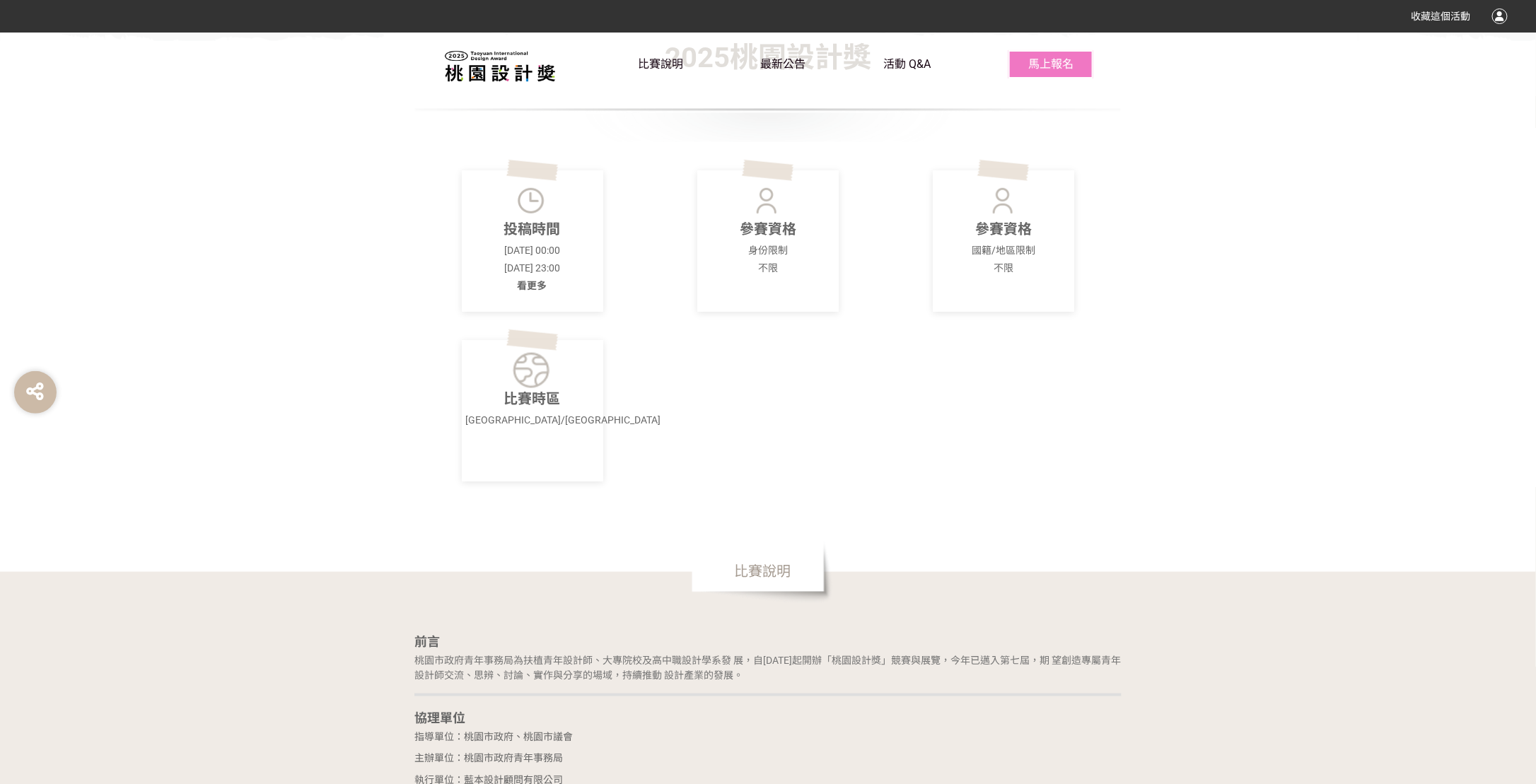
scroll to position [424, 0]
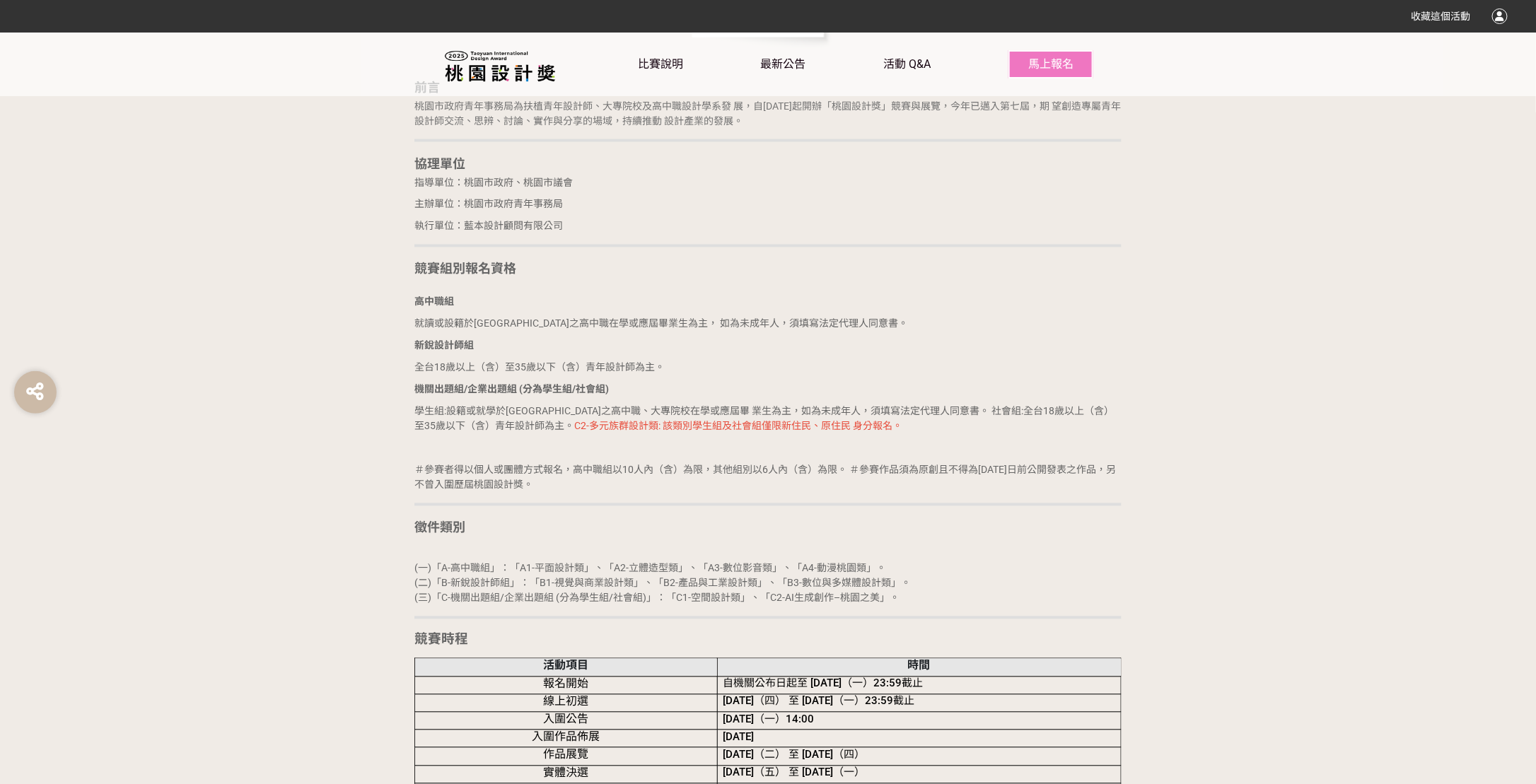
scroll to position [1061, 0]
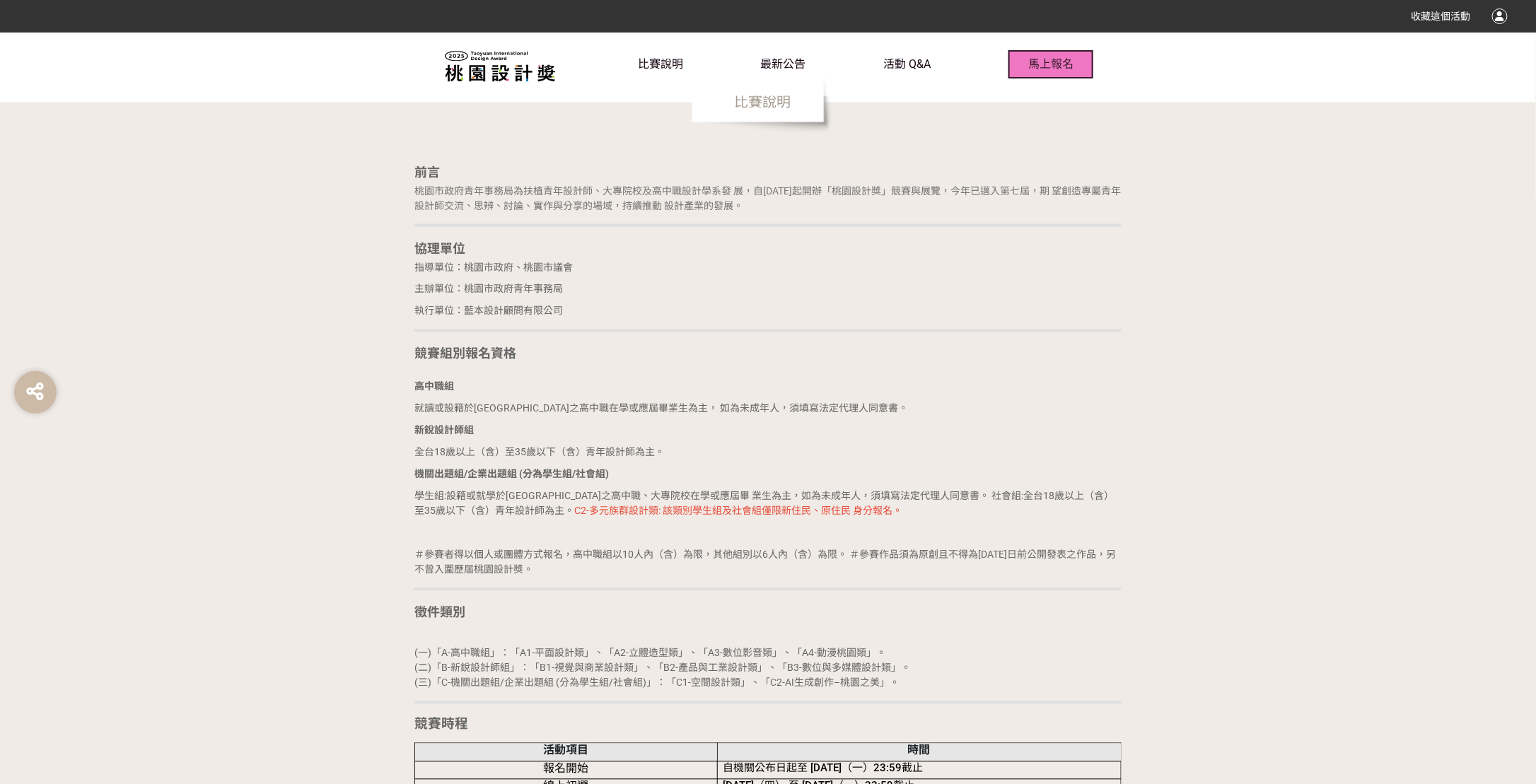
click at [1044, 64] on span "馬上報名" at bounding box center [1051, 64] width 46 height 13
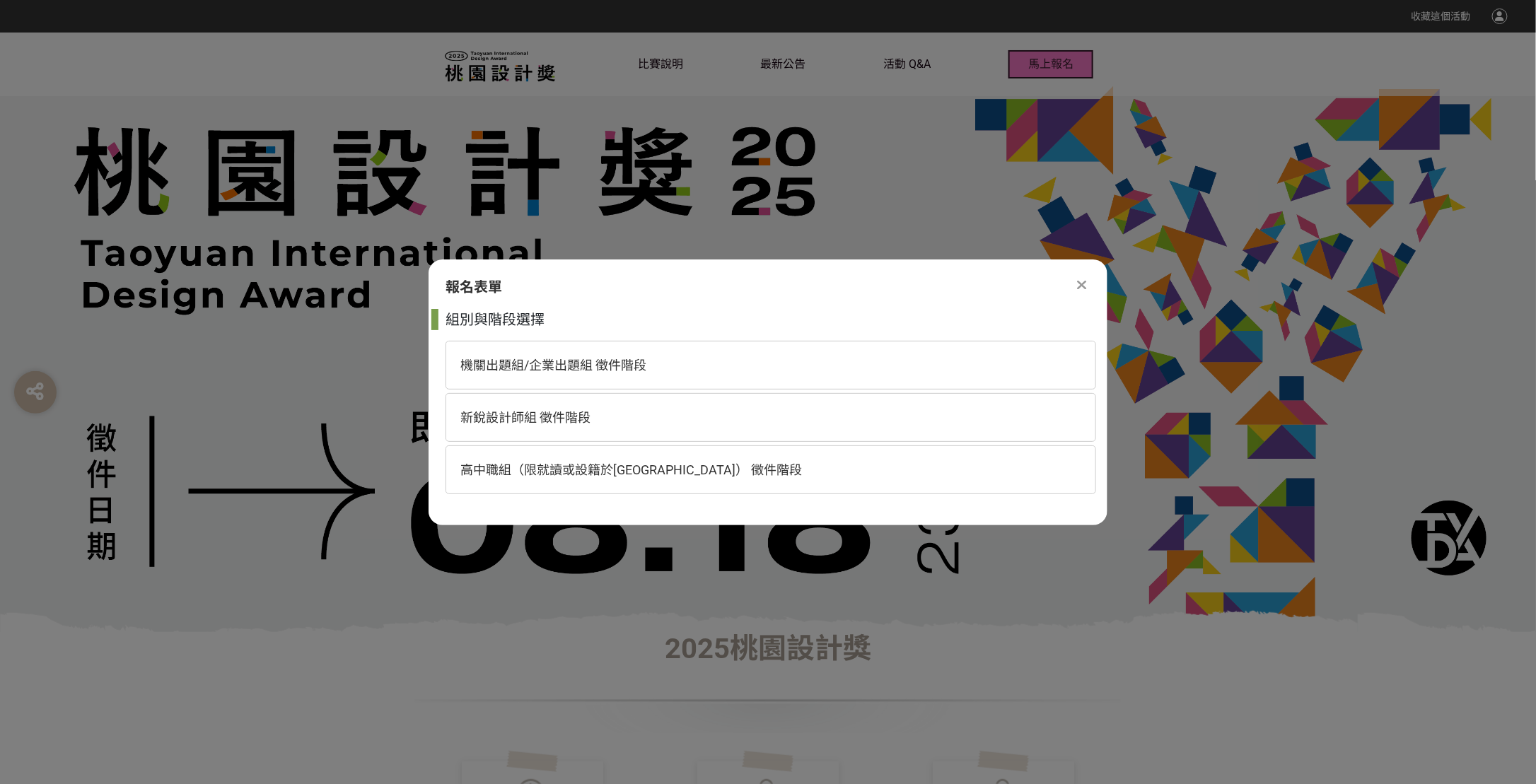
scroll to position [0, 0]
click at [564, 480] on div "高中職組（限就讀或設籍於[GEOGRAPHIC_DATA]） 徵件階段" at bounding box center [771, 470] width 651 height 49
select select "185193:185426"
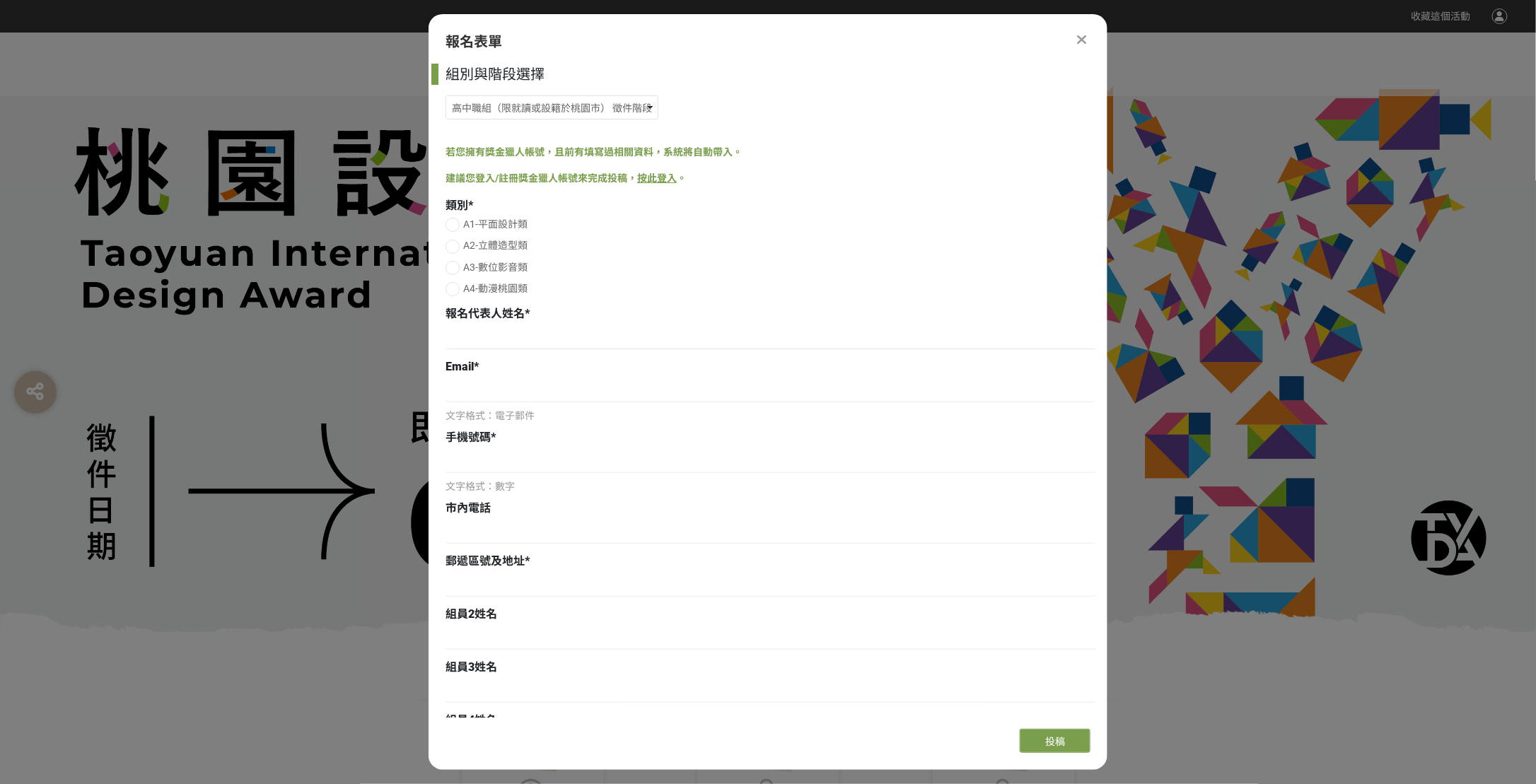
click at [666, 177] on link "按此登入" at bounding box center [657, 178] width 39 height 12
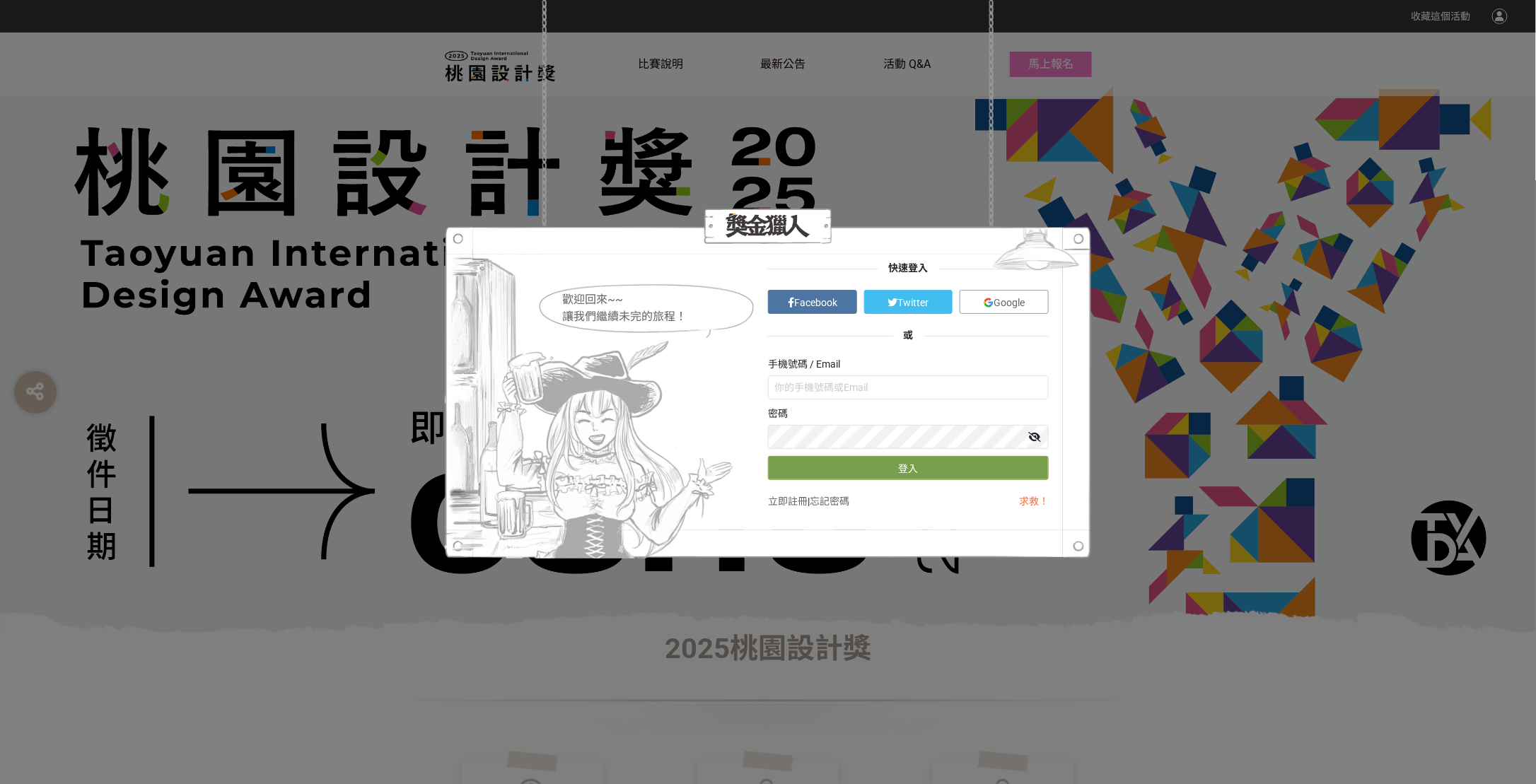
click at [1002, 298] on span "Google" at bounding box center [1009, 303] width 31 height 12
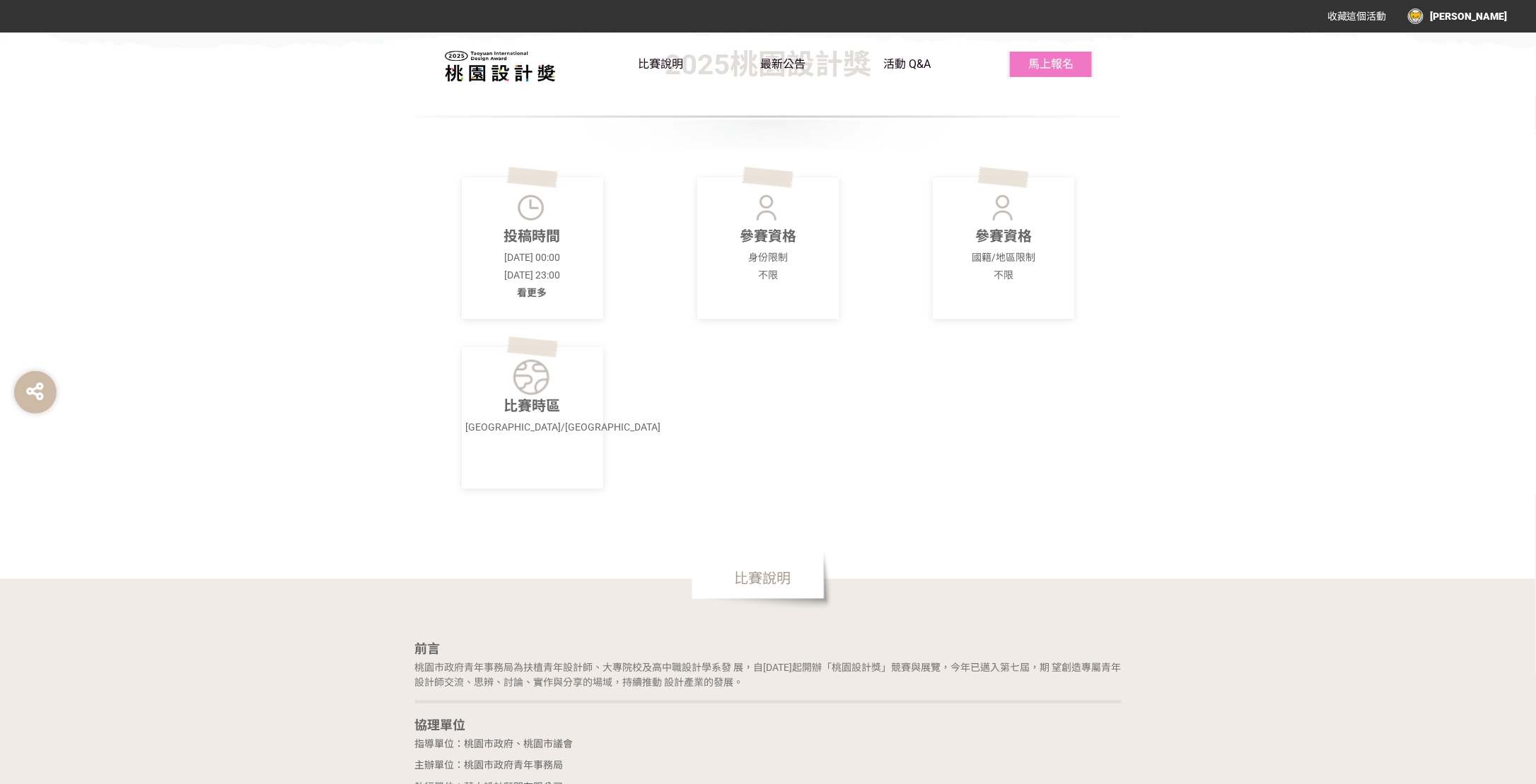
scroll to position [566, 0]
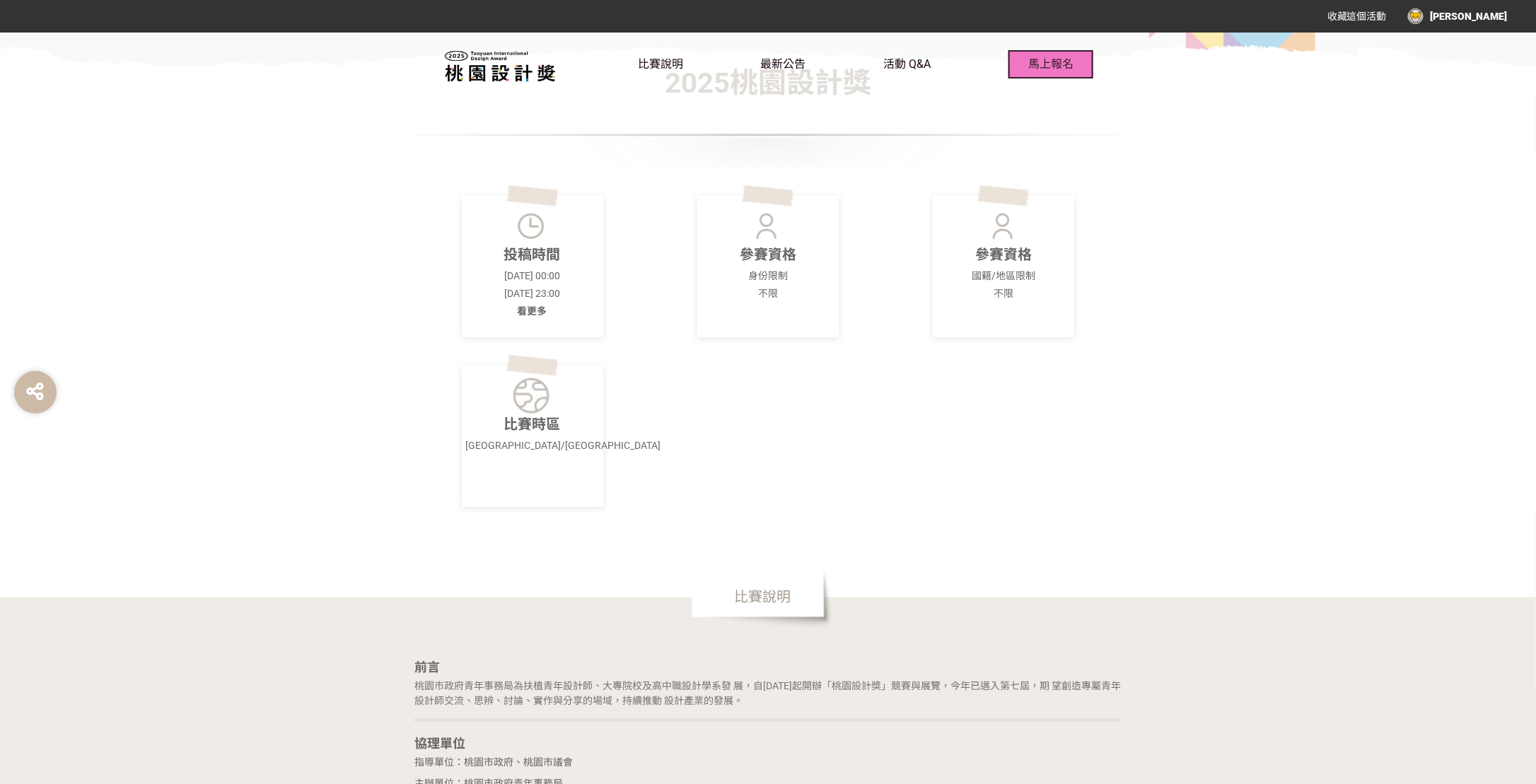
click at [1060, 63] on span "馬上報名" at bounding box center [1051, 64] width 46 height 13
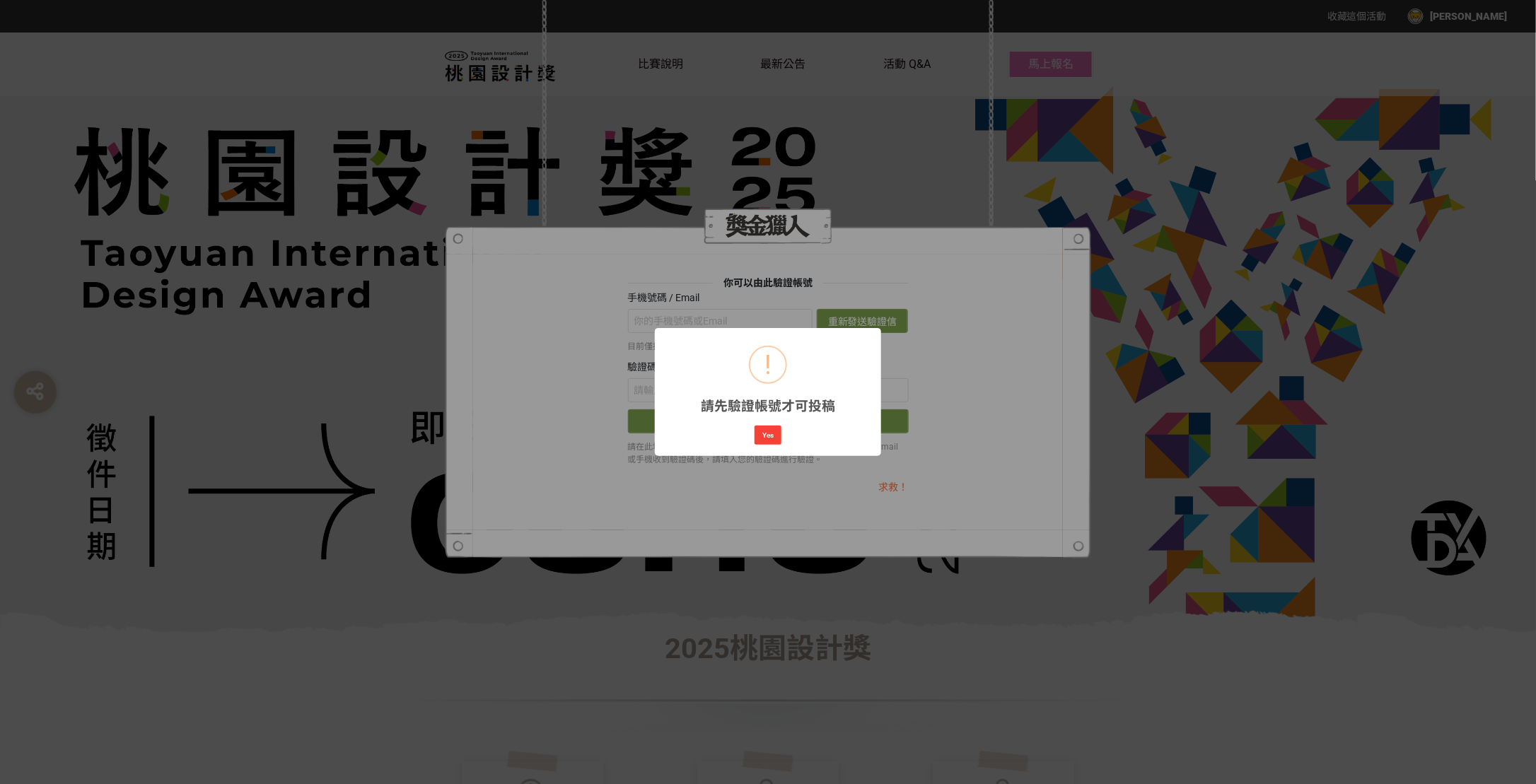
scroll to position [0, 0]
click at [774, 433] on button "Yes" at bounding box center [768, 436] width 27 height 20
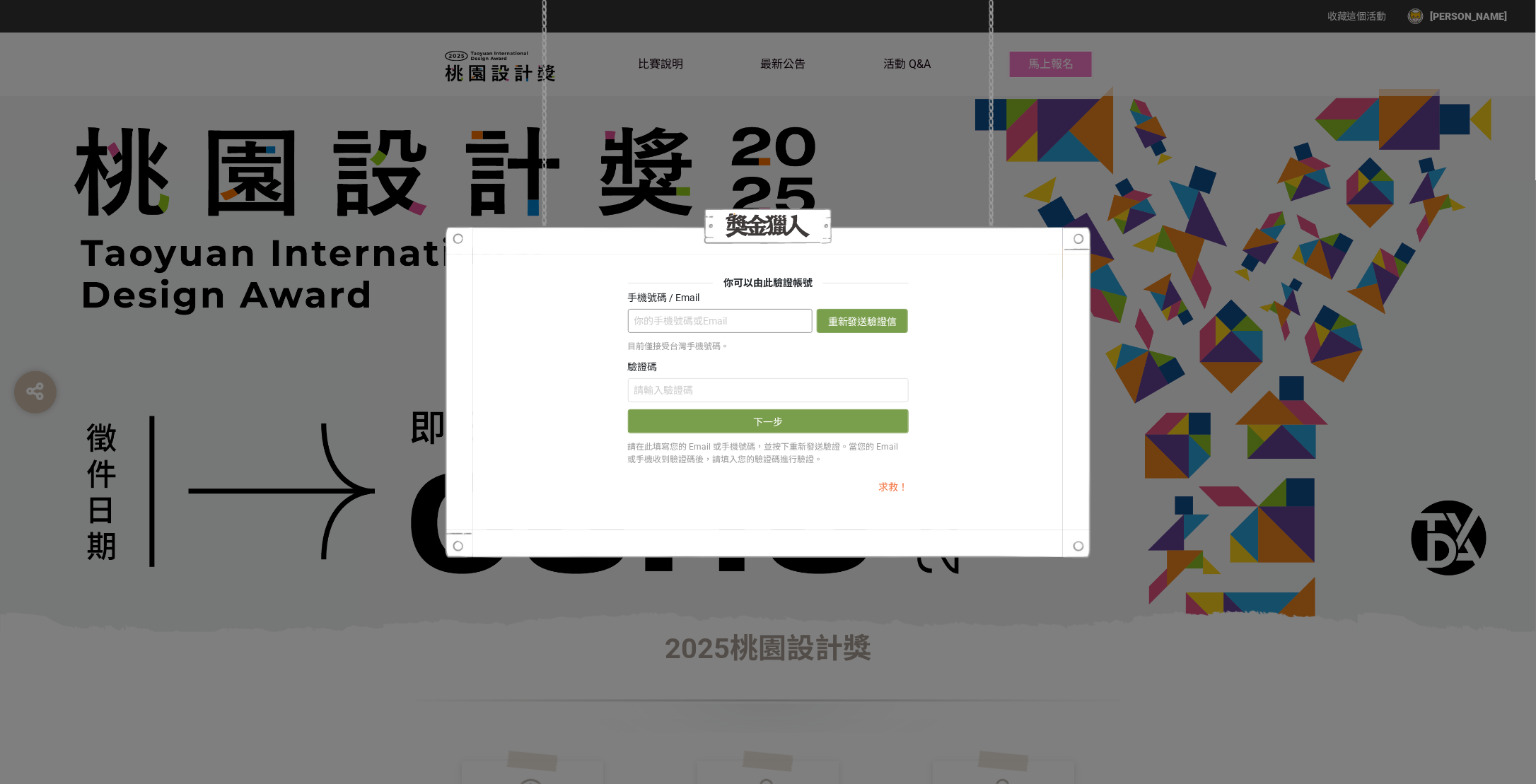
click at [713, 321] on input "text" at bounding box center [721, 320] width 185 height 24
type input "[EMAIL_ADDRESS][DOMAIN_NAME]"
click at [850, 320] on button "重新發送驗證信" at bounding box center [863, 320] width 91 height 24
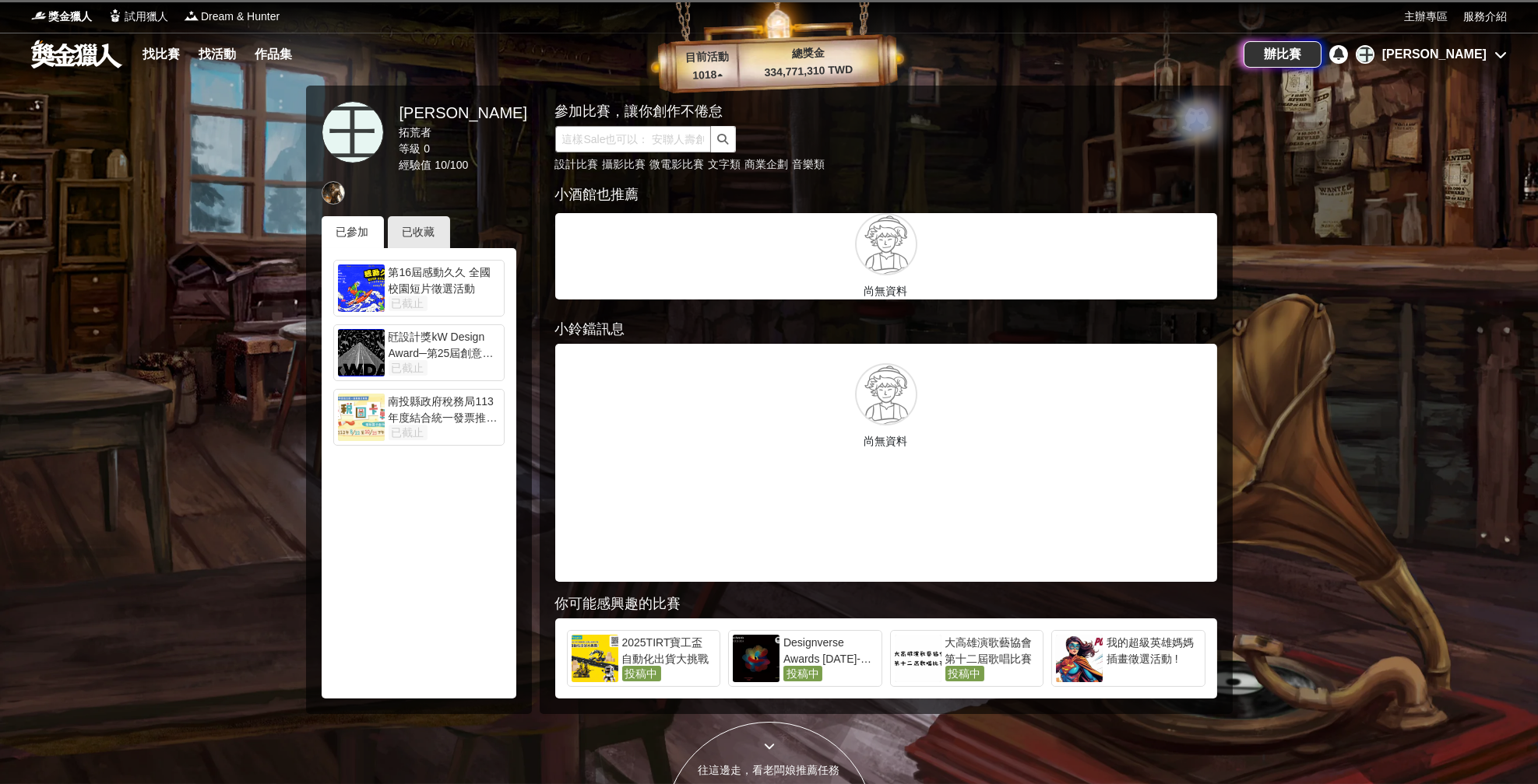
click at [627, 146] on input "text" at bounding box center [633, 139] width 156 height 27
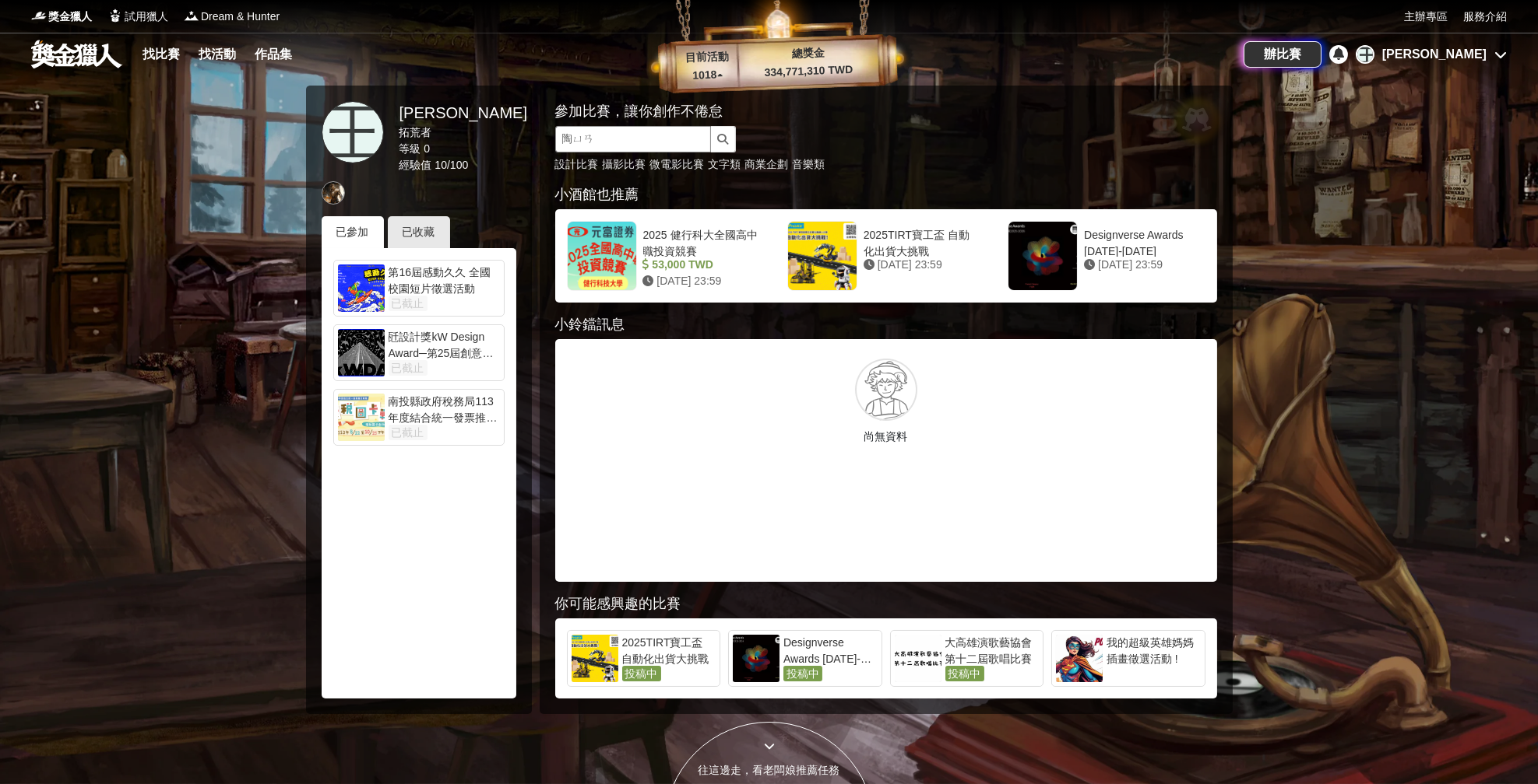
type input "桃園"
click button "submit" at bounding box center [722, 139] width 25 height 27
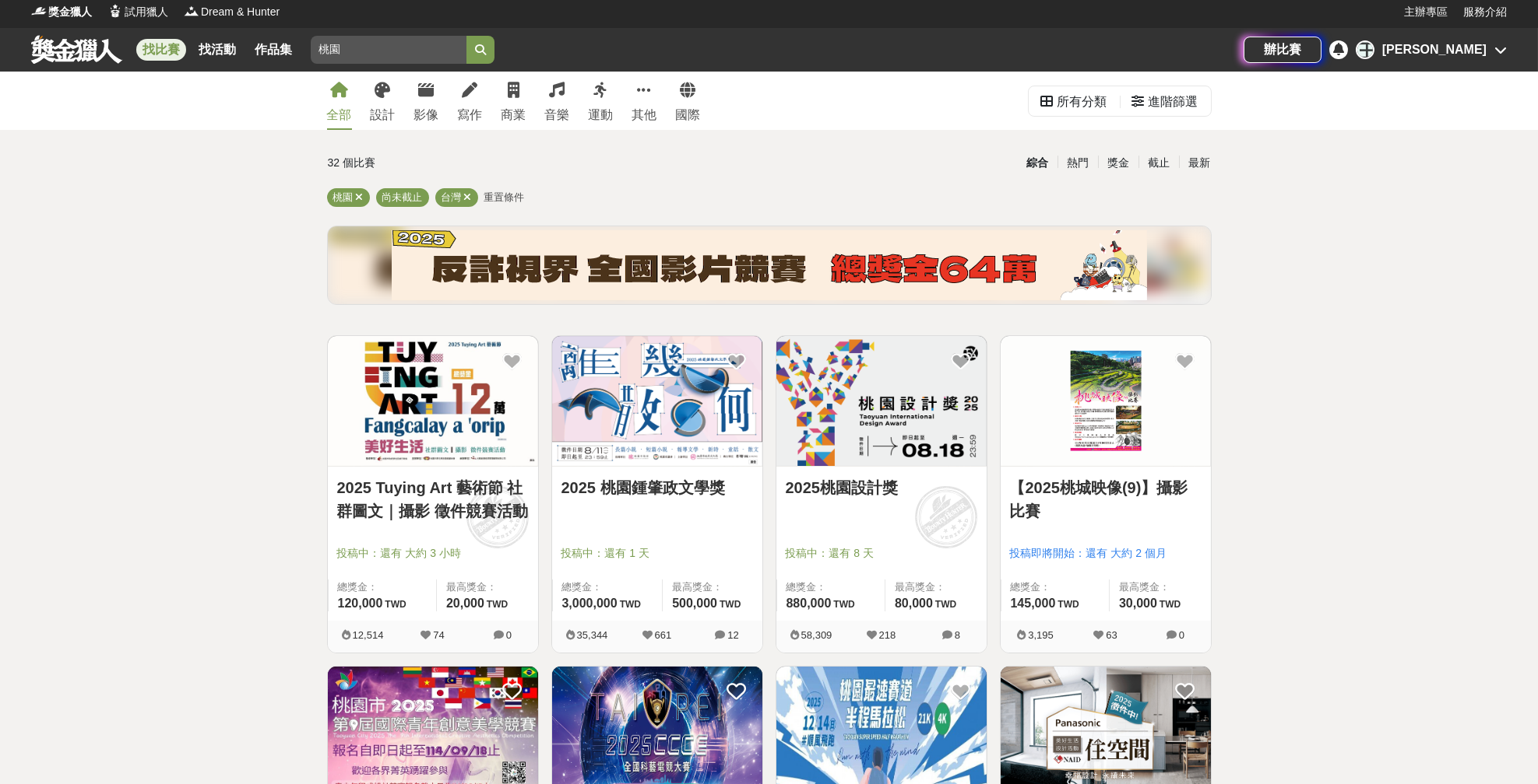
scroll to position [70, 0]
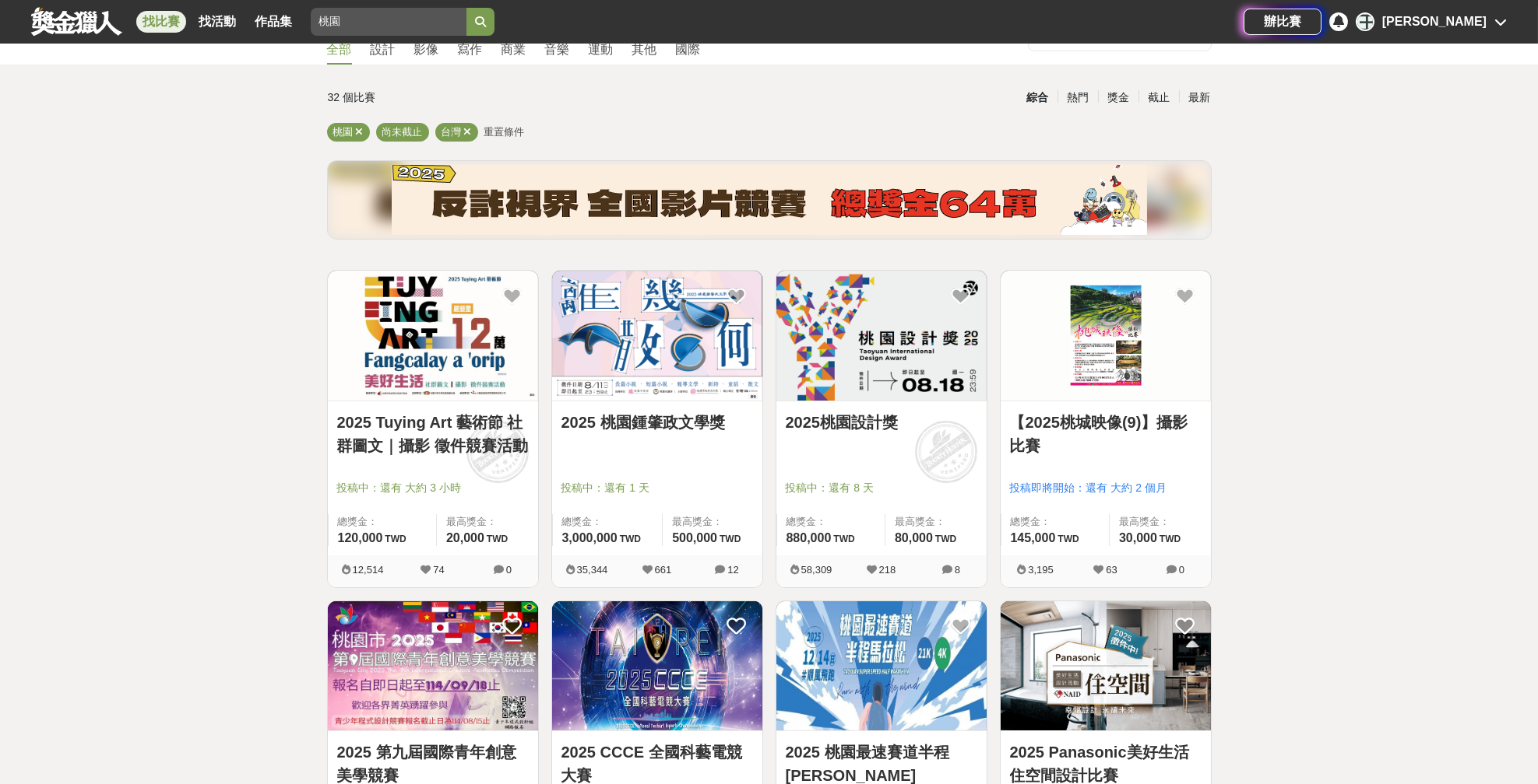
click at [836, 355] on img at bounding box center [881, 336] width 210 height 130
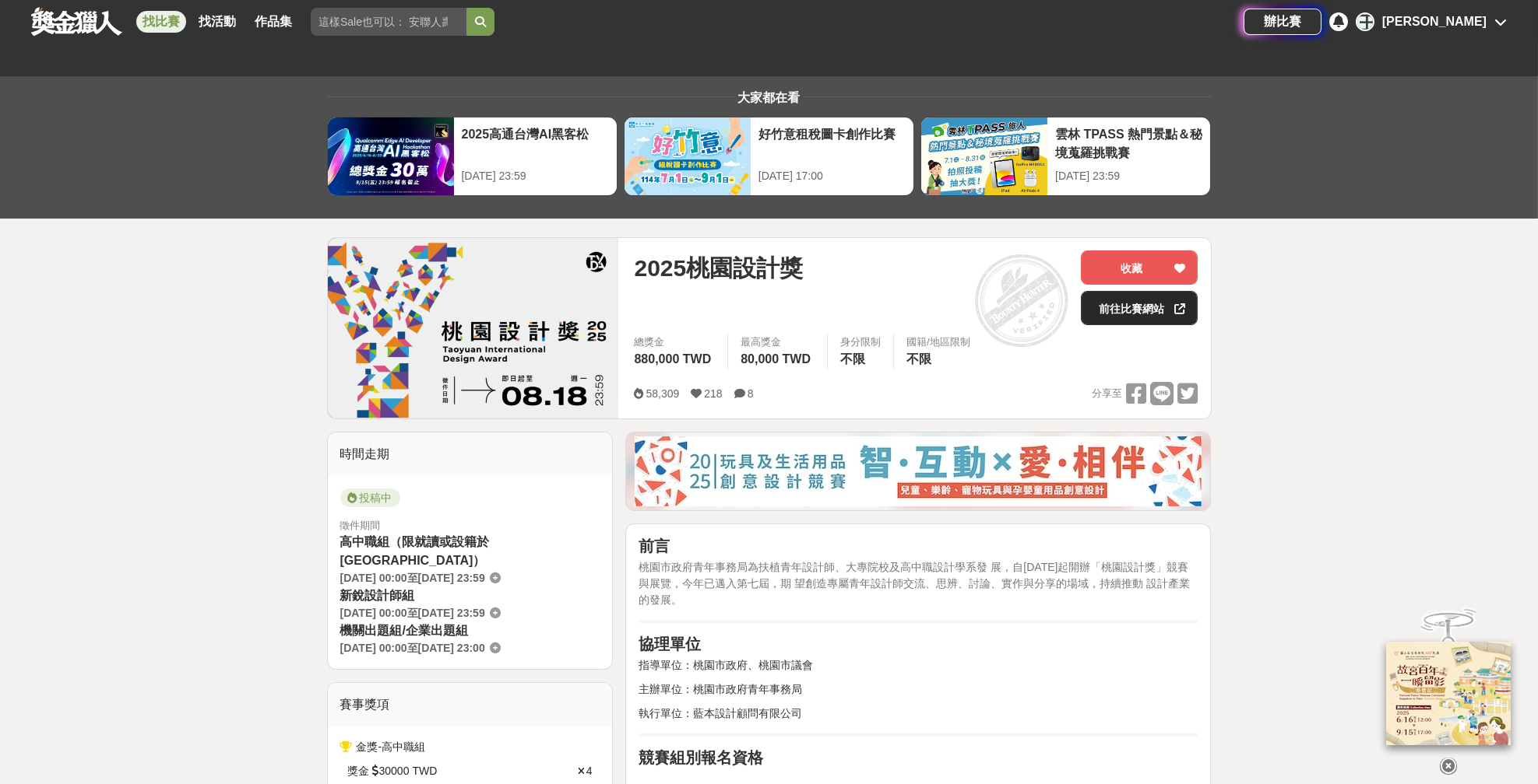
click at [1127, 305] on link "前往比賽網站" at bounding box center [1139, 308] width 117 height 34
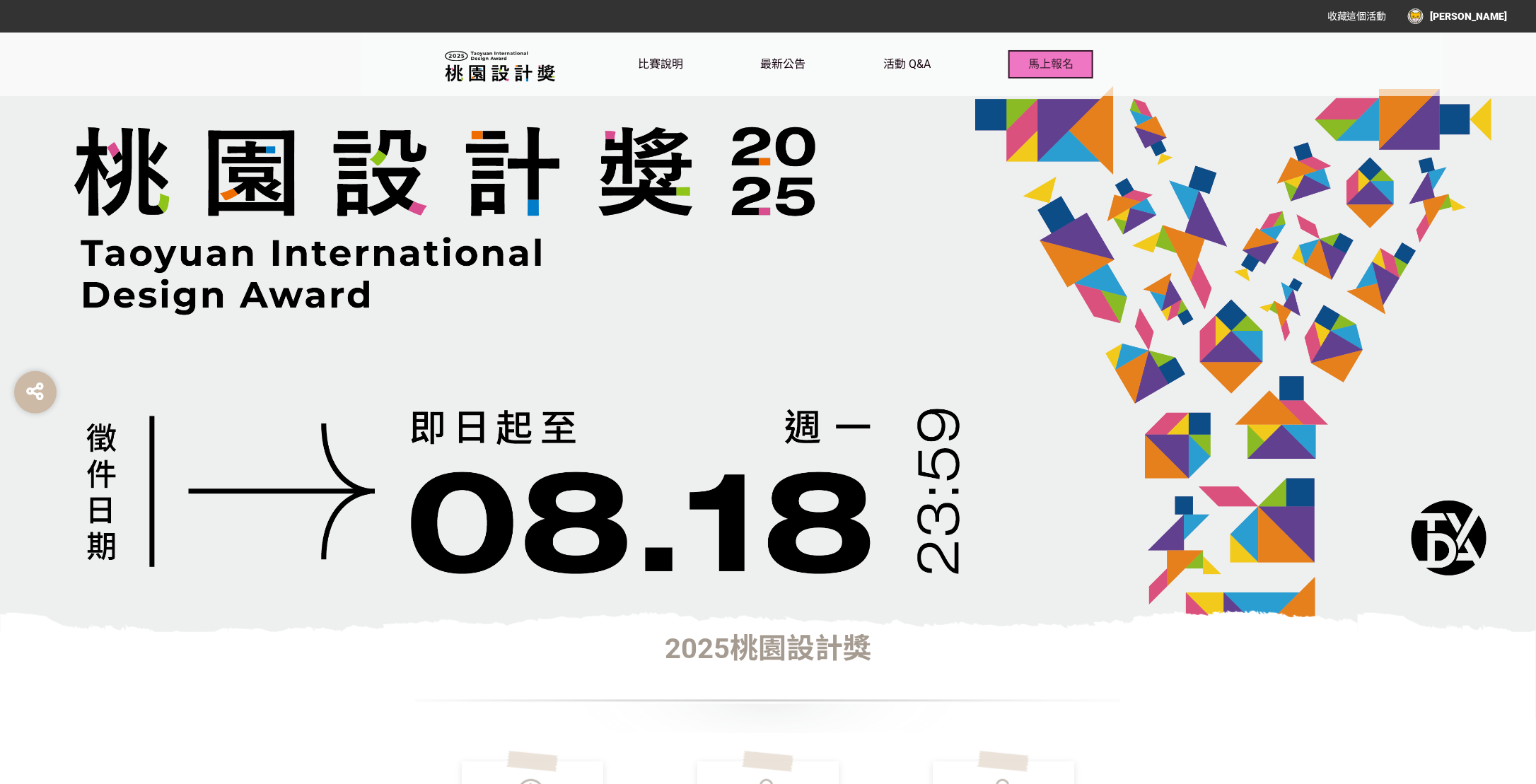
click at [1079, 59] on button "馬上報名" at bounding box center [1051, 64] width 85 height 29
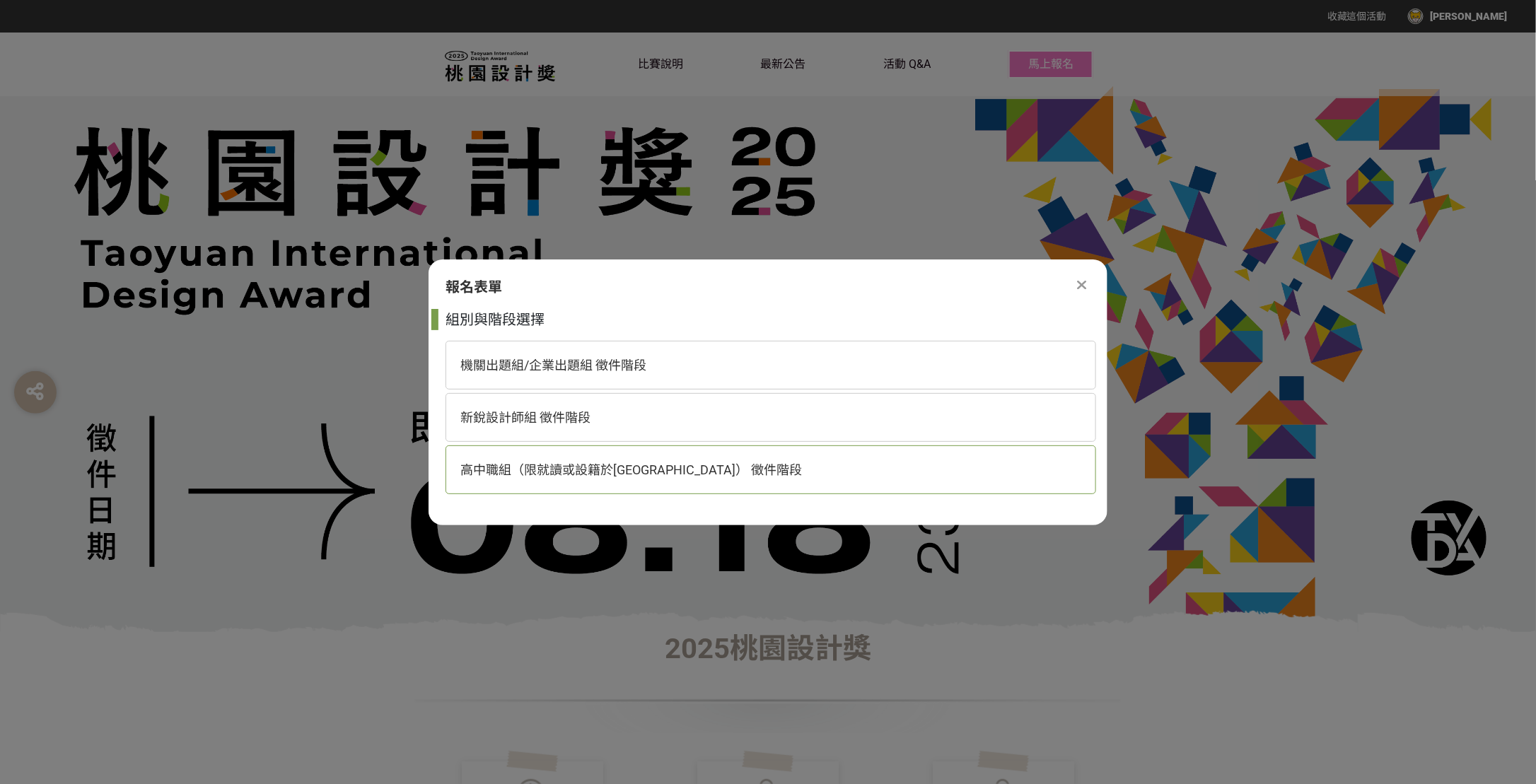
click at [498, 470] on span "高中職組（限就讀或設籍於[GEOGRAPHIC_DATA]） 徵件階段" at bounding box center [631, 470] width 342 height 15
select select "185193:185426"
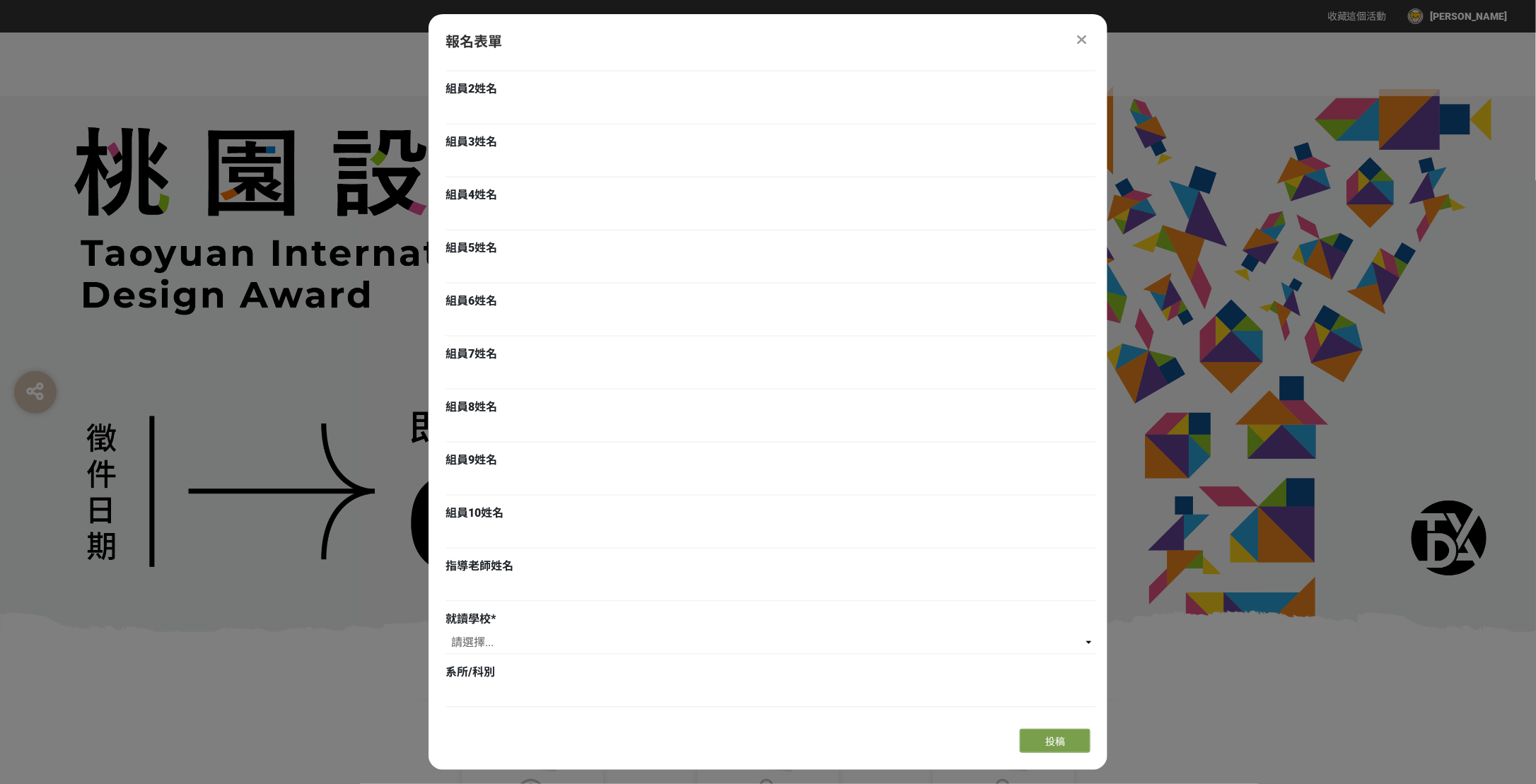
scroll to position [707, 0]
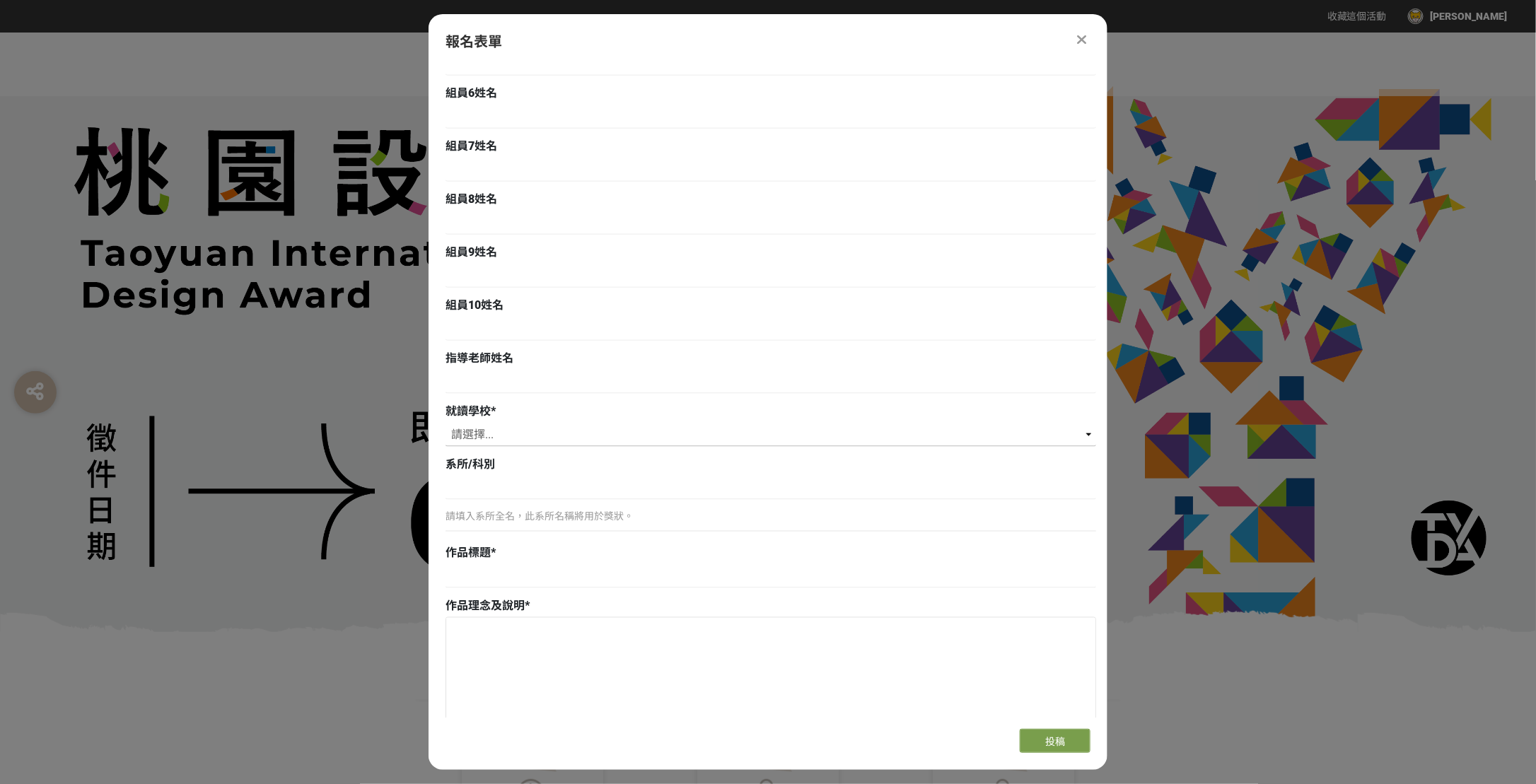
click at [487, 434] on select "請選擇... 私立淡江高中 私立康橋高中 私立金陵女中 新北市裕德高級中等學校 財團法人南山高中 財團法人恆毅高中 私立聖心女中 私立崇義高中 新北市福瑞斯特…" at bounding box center [771, 435] width 651 height 24
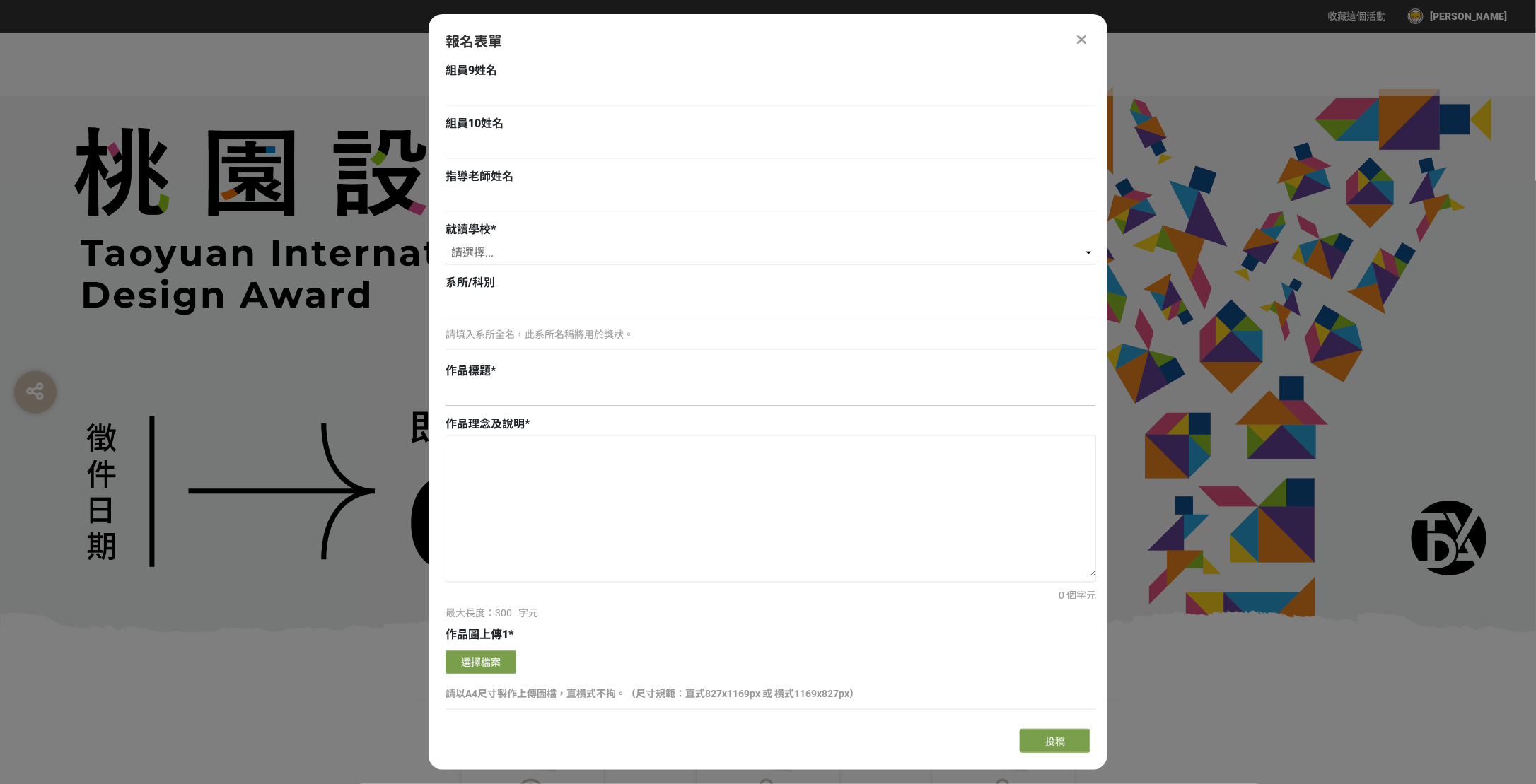
scroll to position [919, 0]
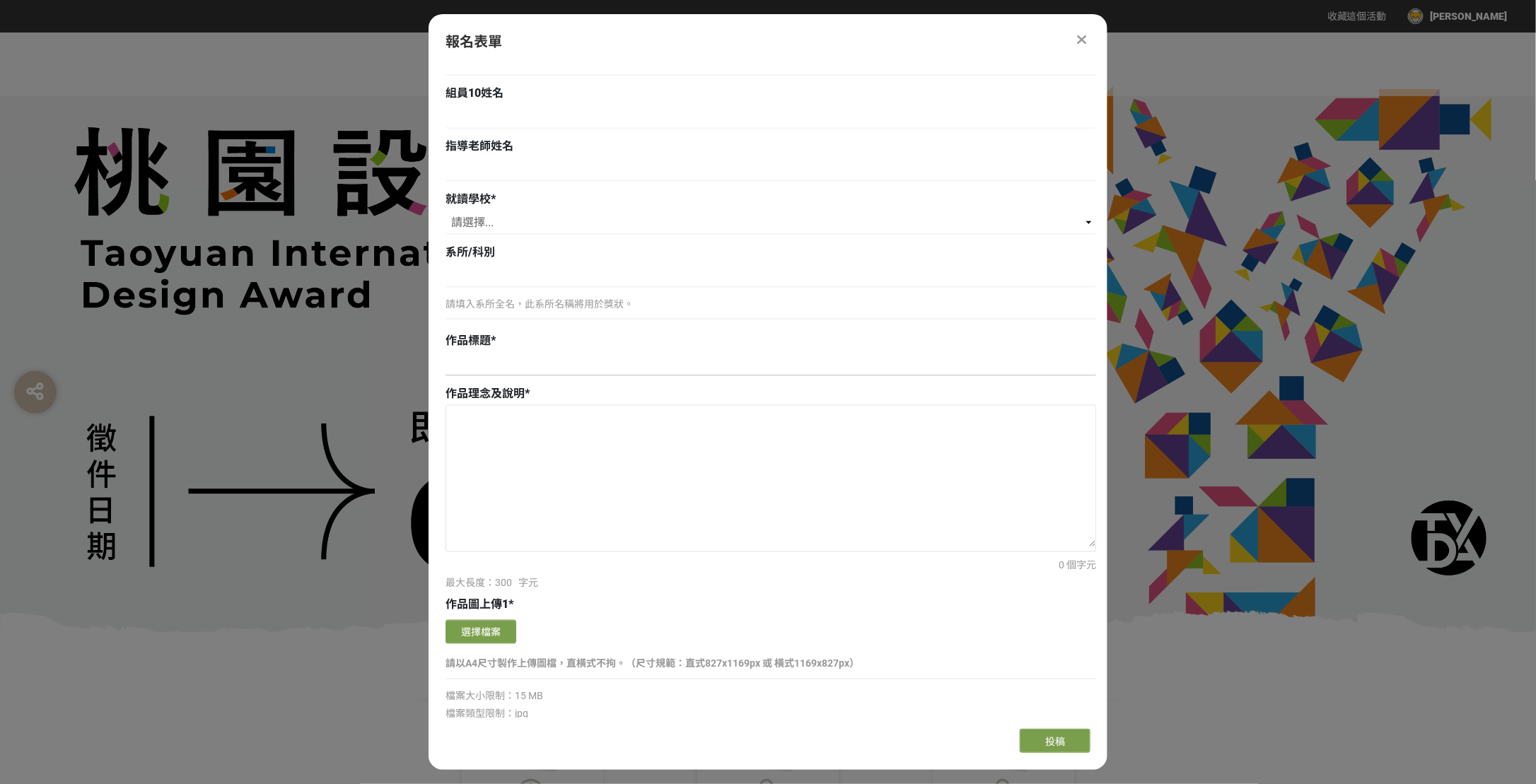
click at [485, 442] on textarea at bounding box center [771, 477] width 649 height 141
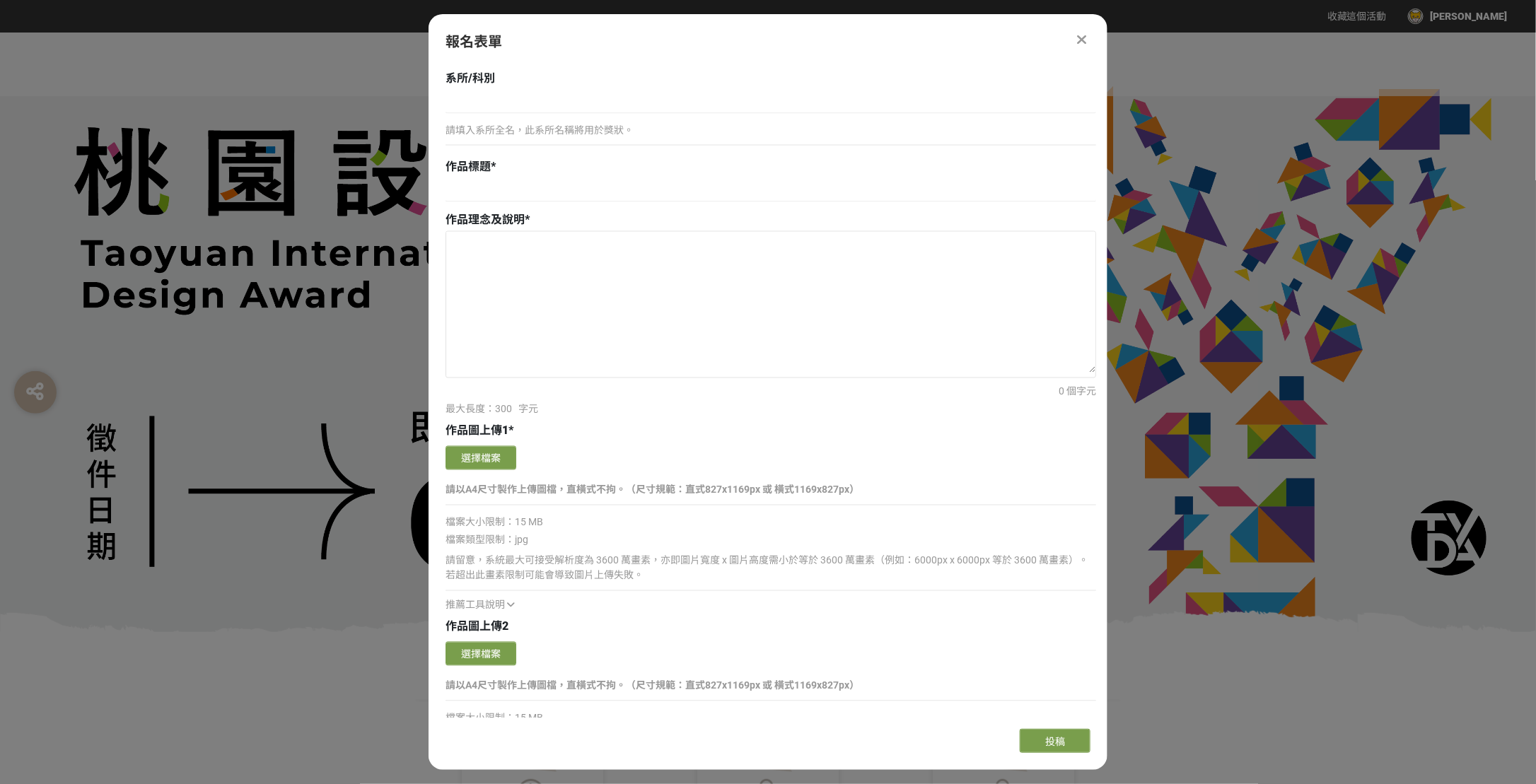
scroll to position [1202, 0]
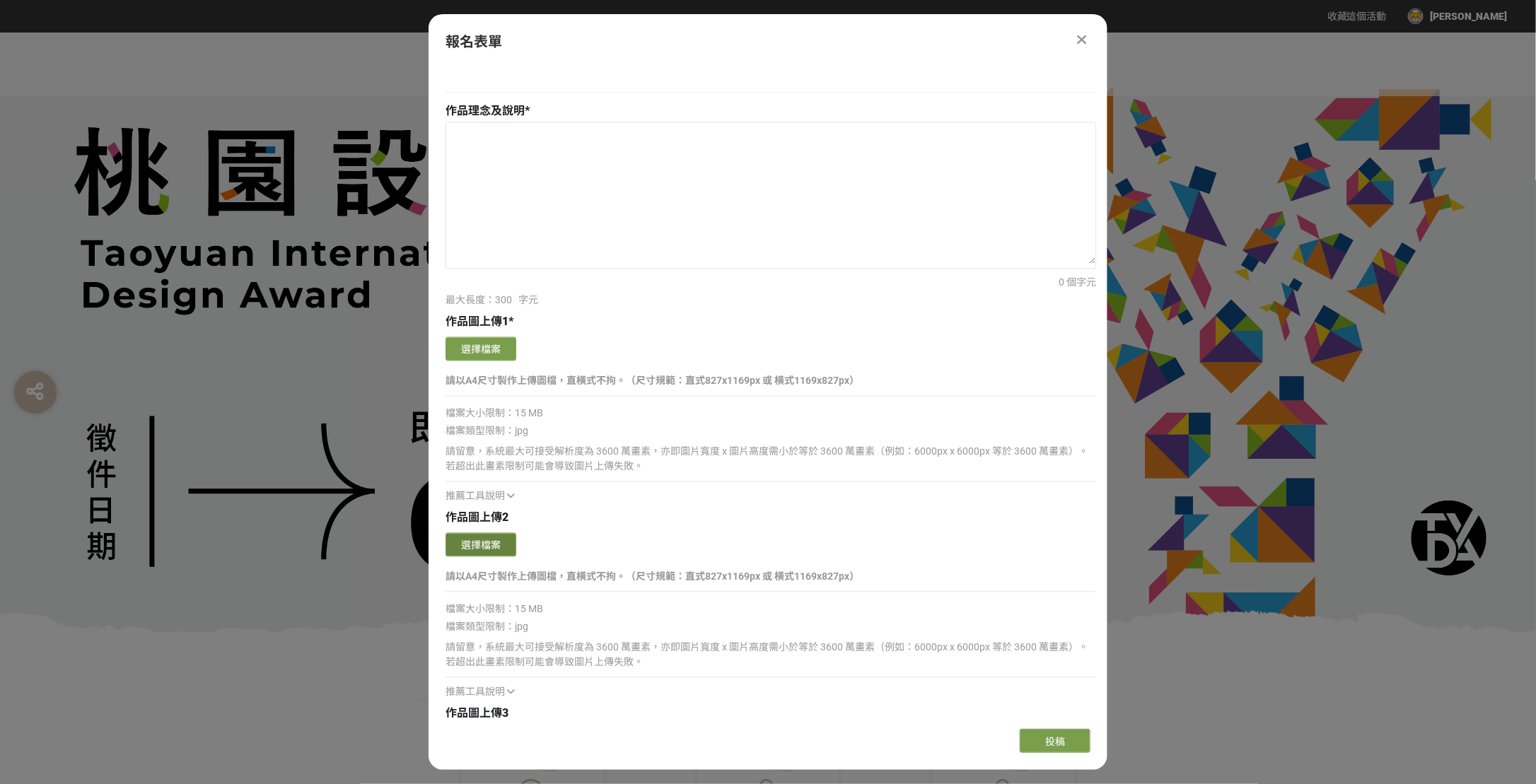
click at [476, 544] on button "選擇檔案" at bounding box center [481, 545] width 71 height 24
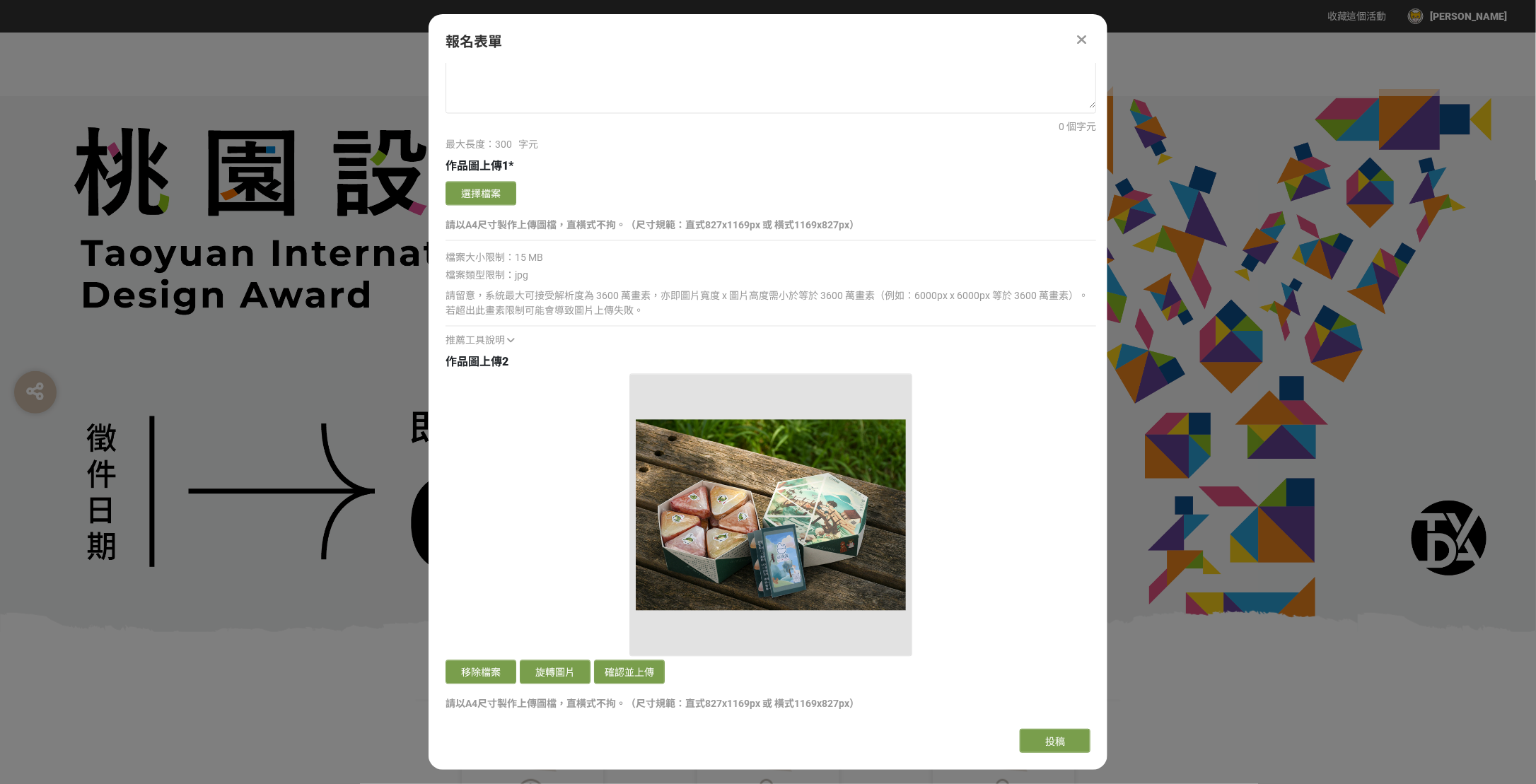
scroll to position [1485, 0]
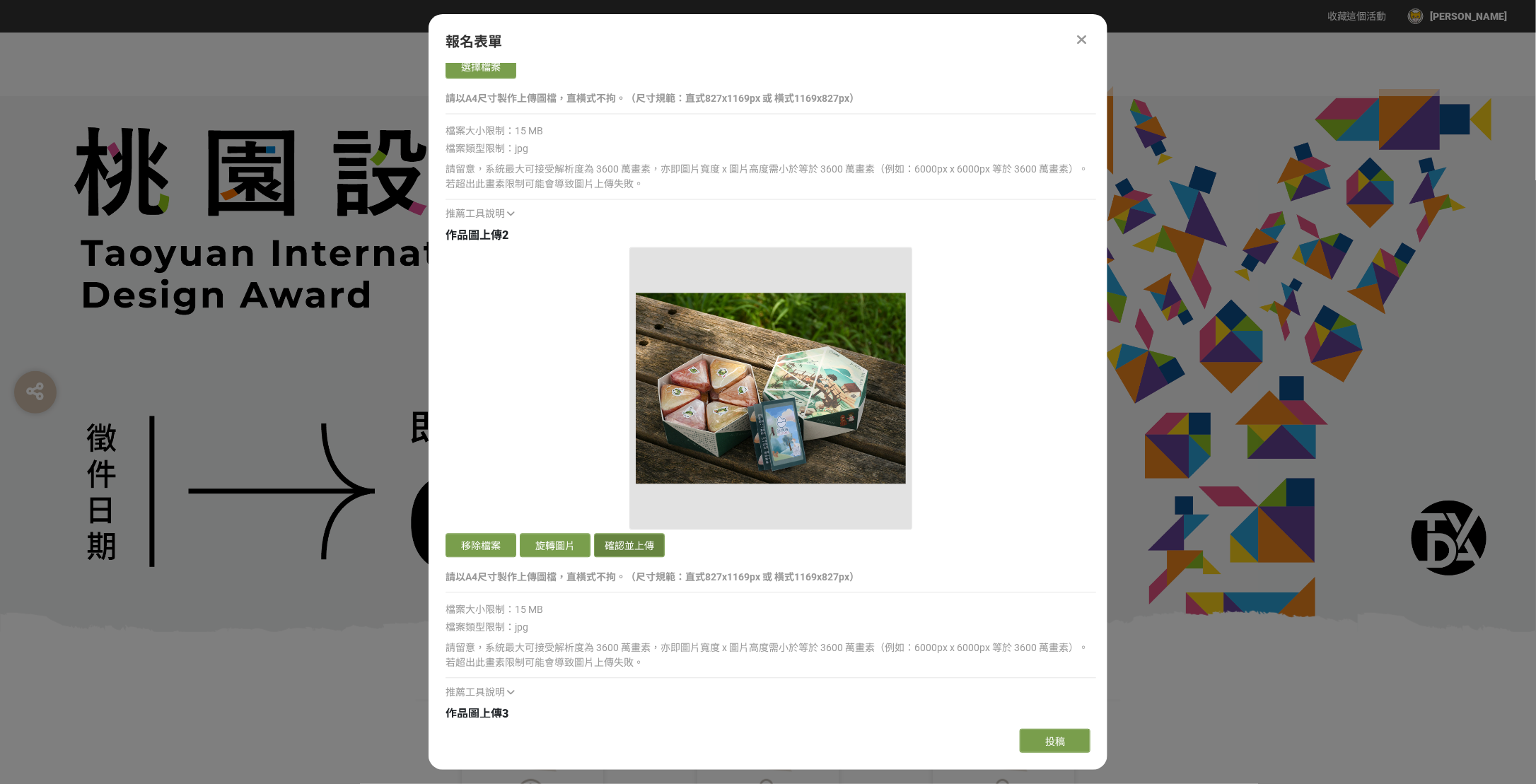
click at [621, 542] on button "確認並上傳" at bounding box center [629, 545] width 71 height 24
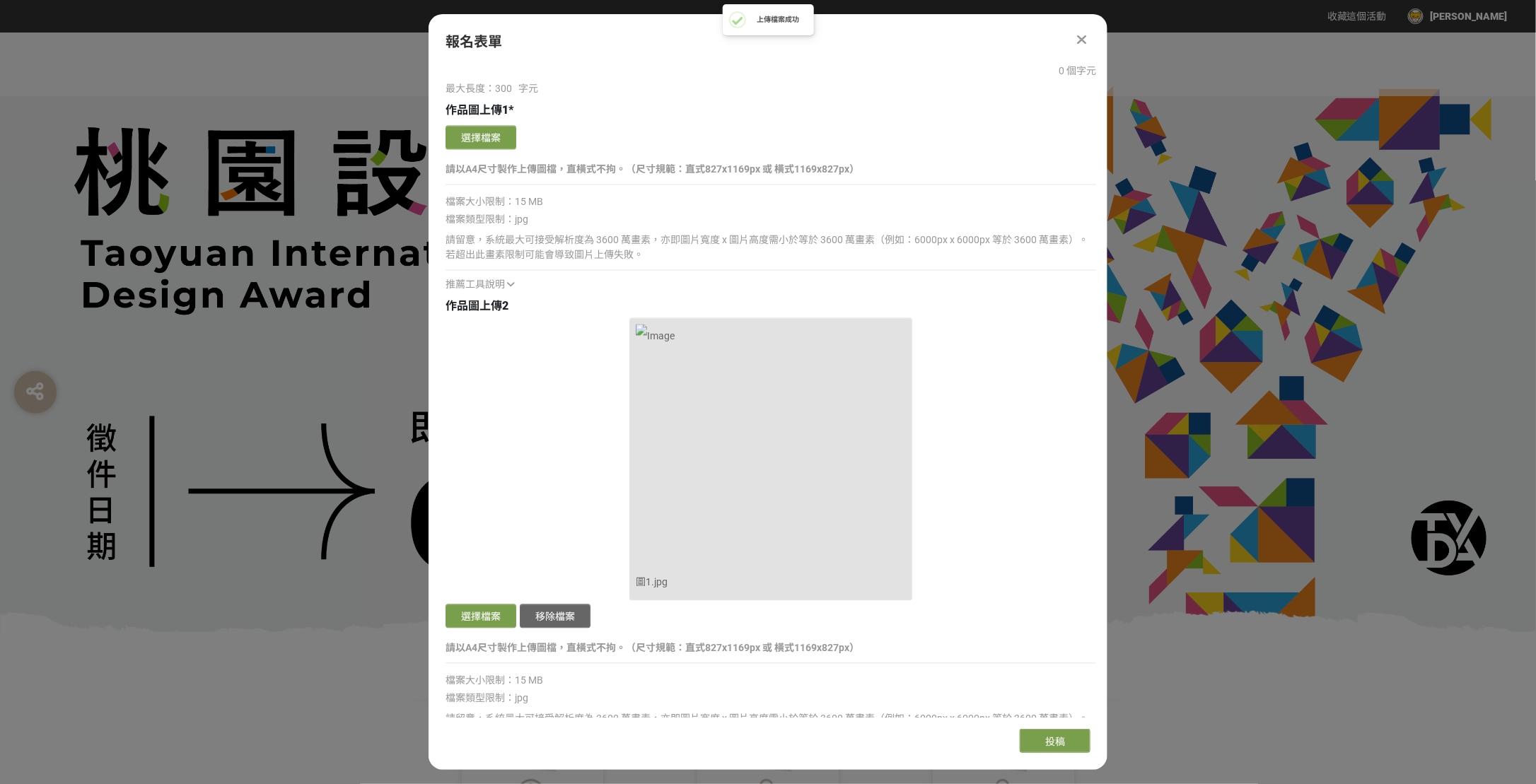
scroll to position [1555, 0]
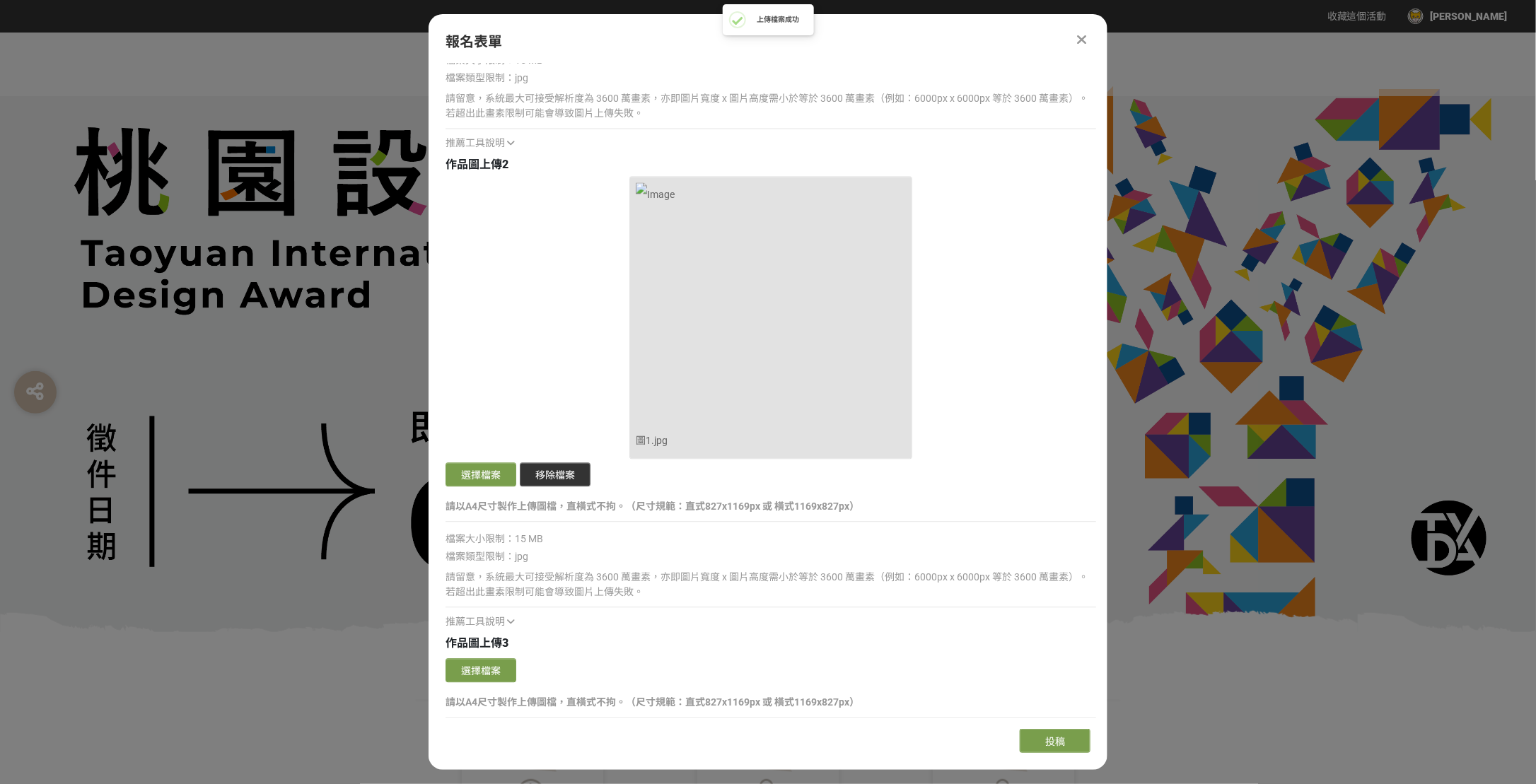
click at [563, 473] on button "移除檔案" at bounding box center [555, 474] width 71 height 24
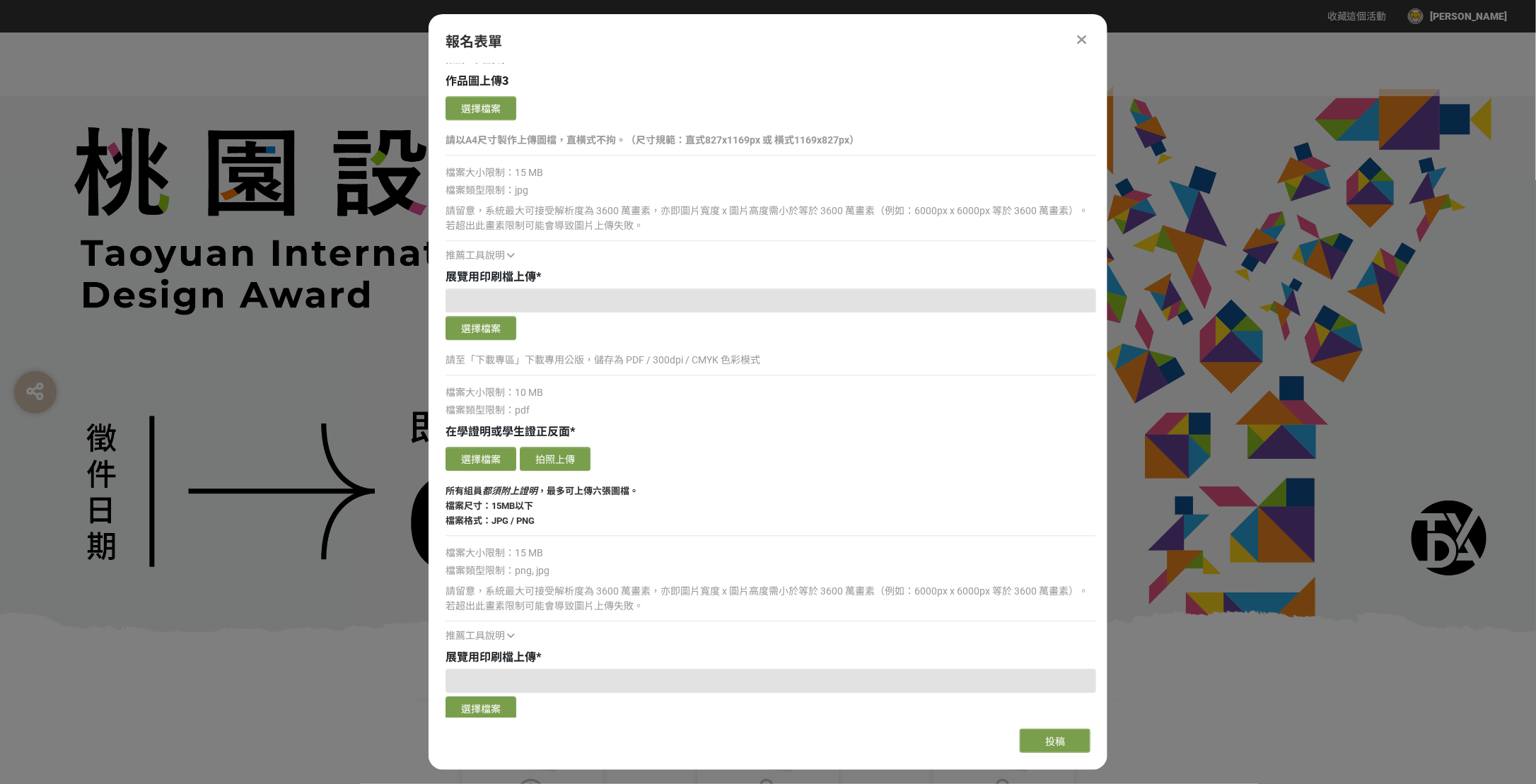
scroll to position [1838, 0]
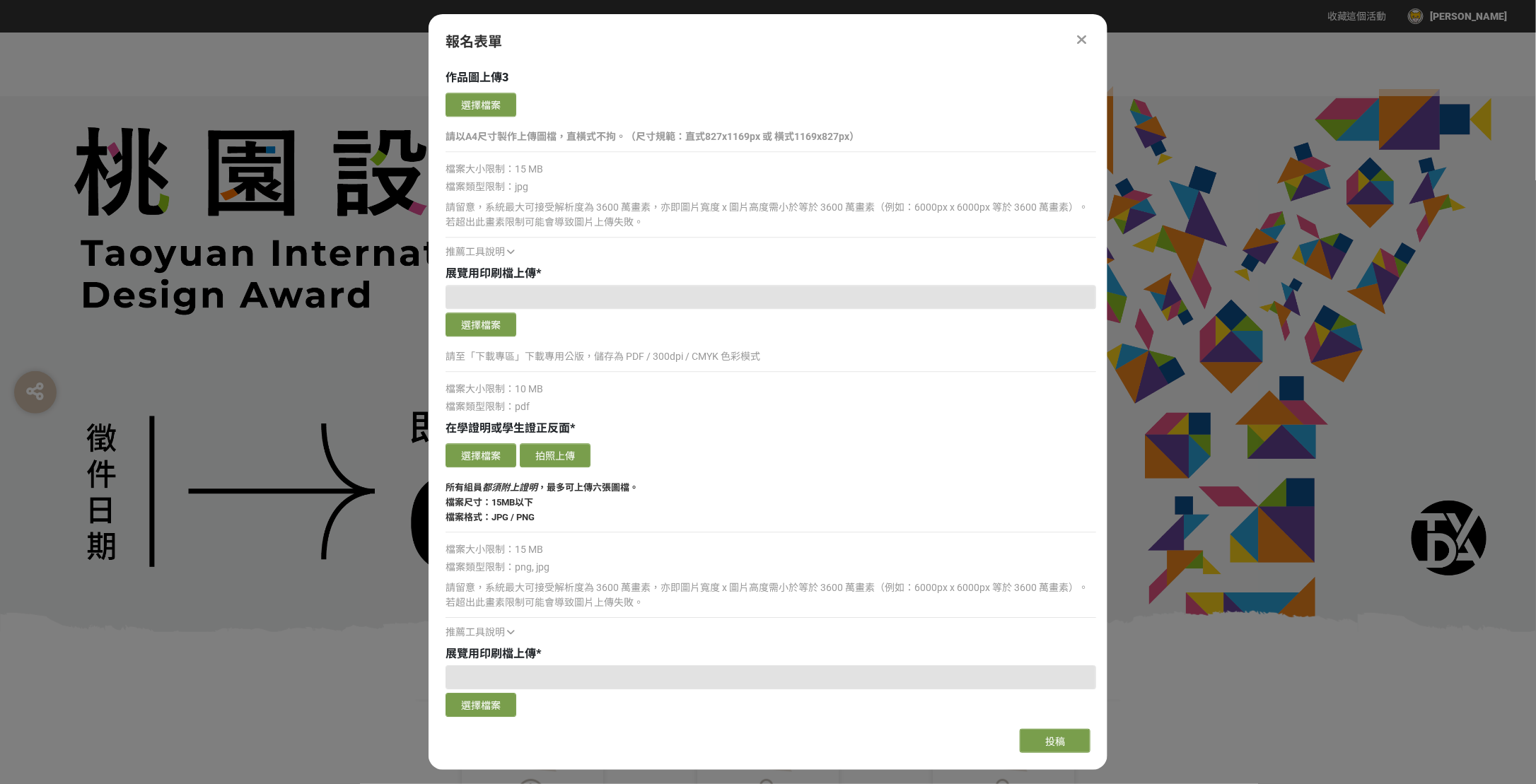
click at [553, 297] on div at bounding box center [771, 296] width 651 height 24
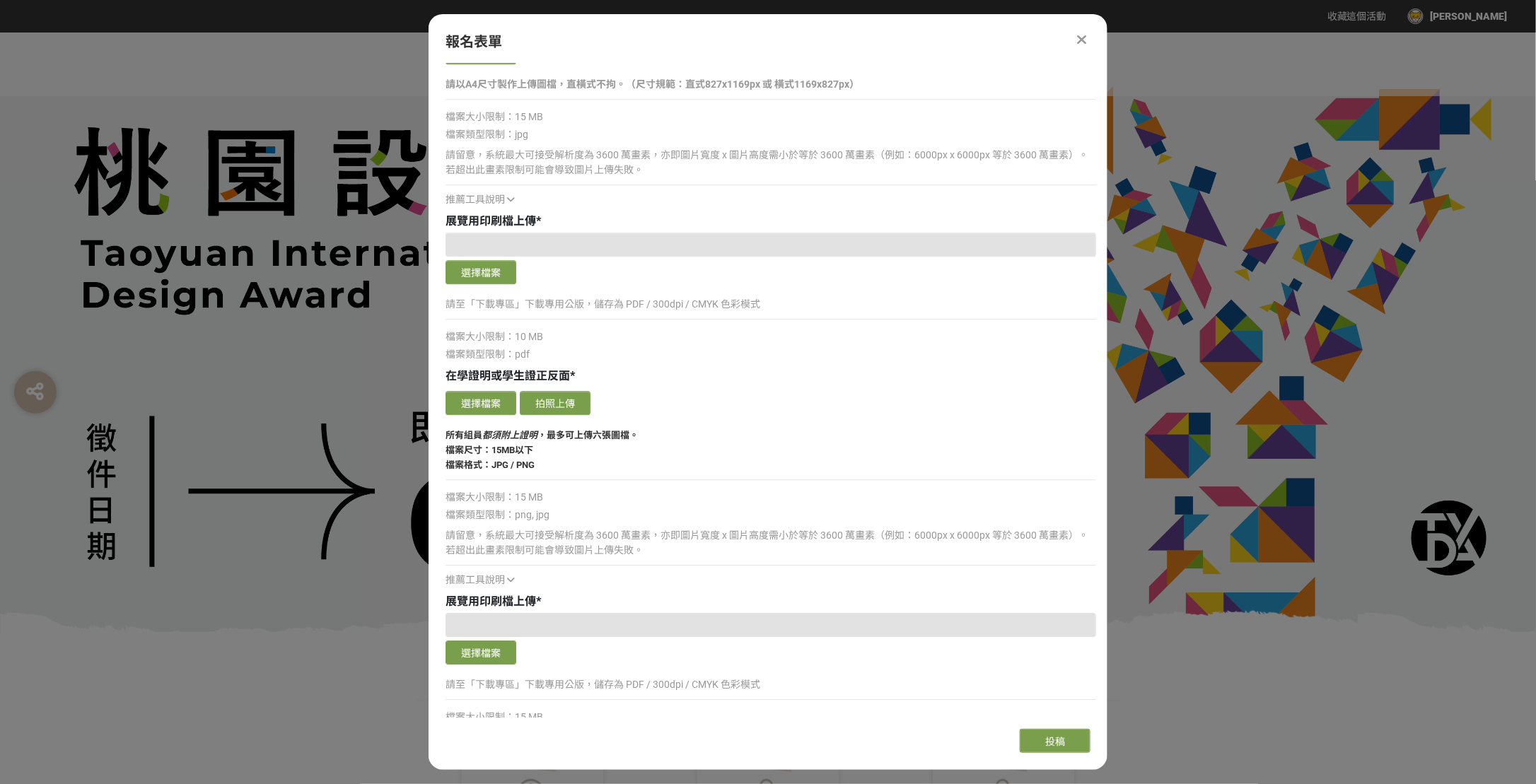
scroll to position [1909, 0]
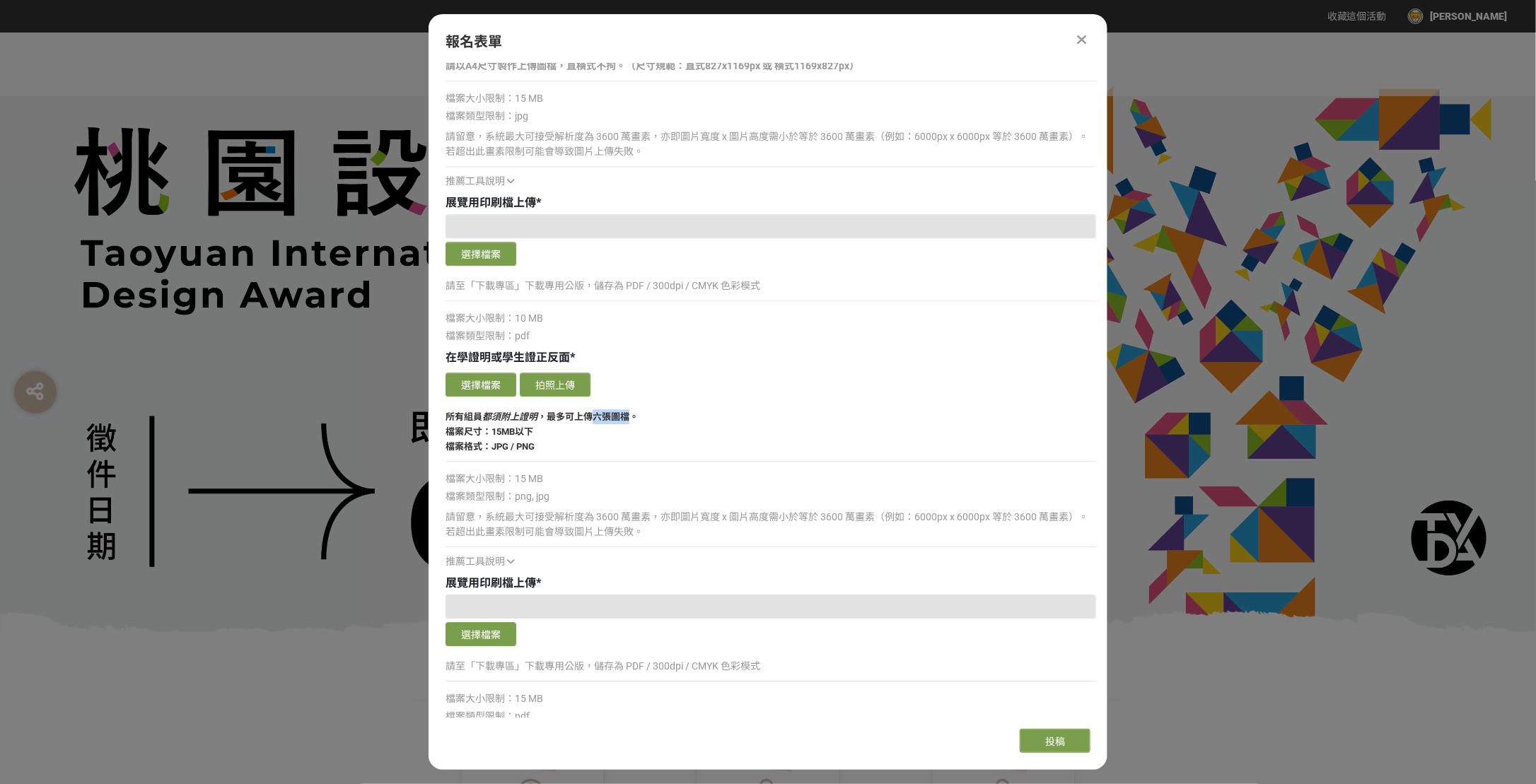
drag, startPoint x: 592, startPoint y: 413, endPoint x: 629, endPoint y: 411, distance: 37.1
click at [629, 412] on strong "，最多可上傳六張圖檔。" at bounding box center [588, 417] width 101 height 11
drag, startPoint x: 629, startPoint y: 411, endPoint x: 610, endPoint y: 437, distance: 32.2
click at [610, 437] on p "所有組員 都須附上證明 ，最多可上傳六張圖檔。 檔案尺寸：15MB以下 檔案格式：JPG / PNG" at bounding box center [771, 431] width 651 height 45
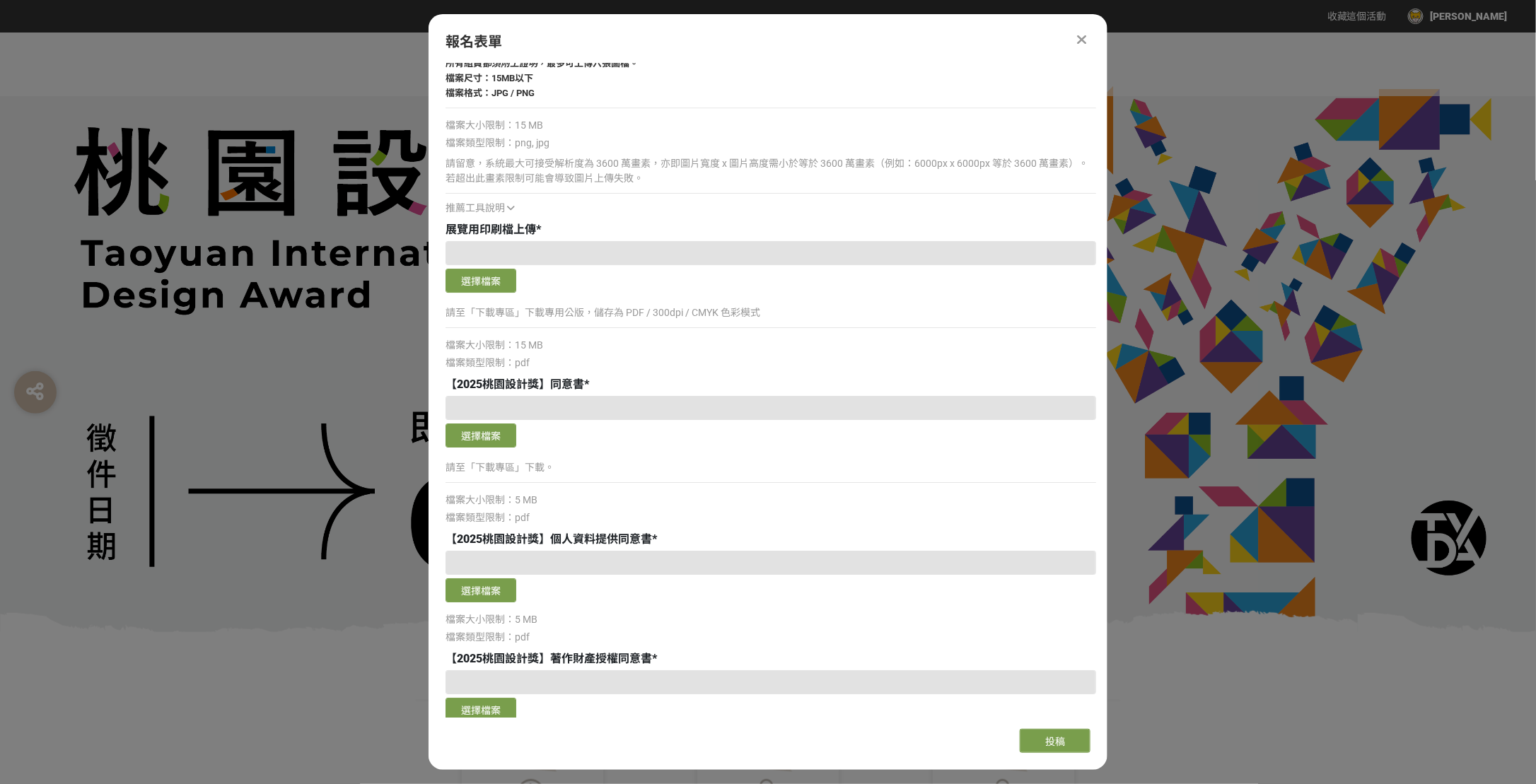
scroll to position [2333, 0]
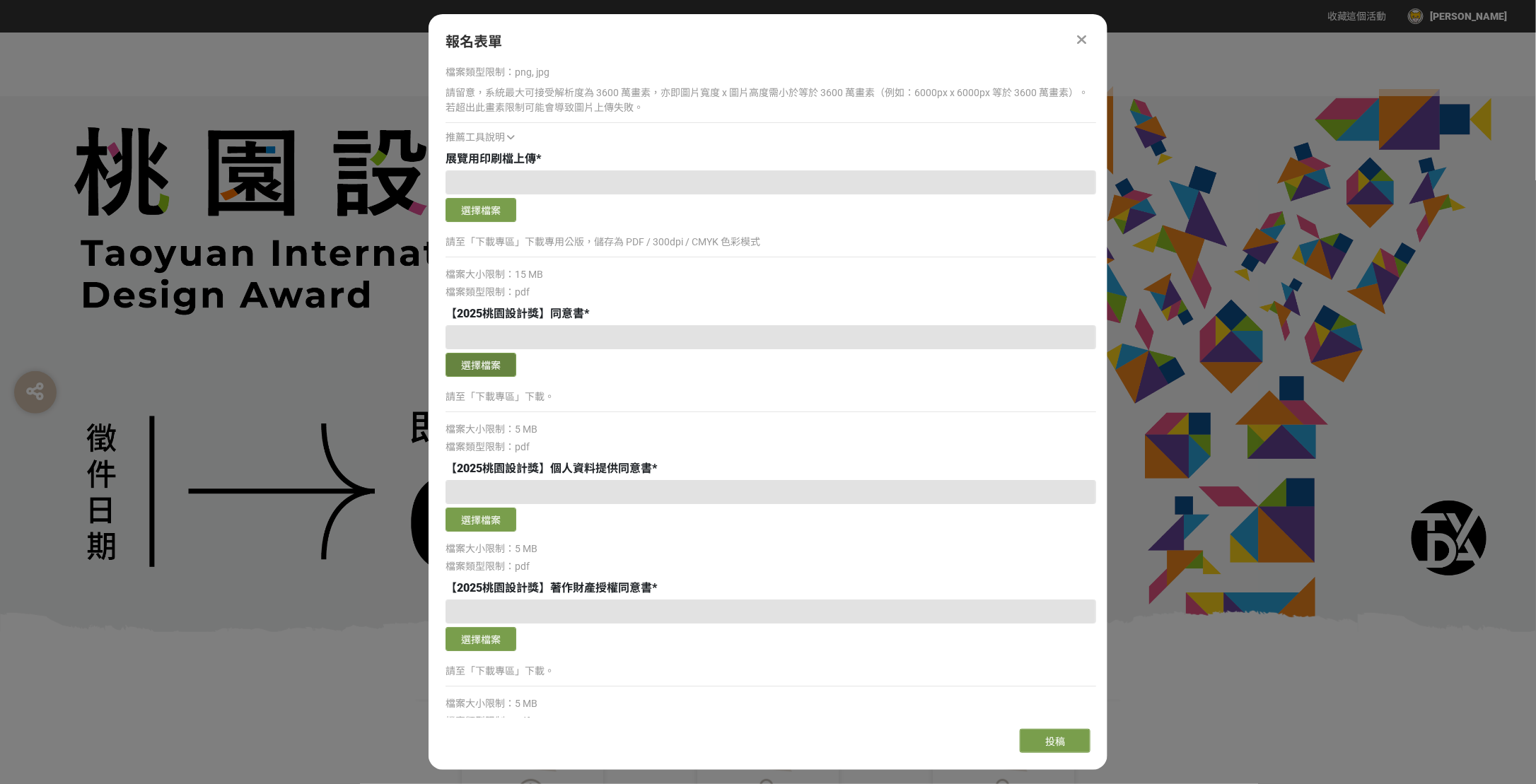
click at [494, 365] on button "選擇檔案" at bounding box center [481, 364] width 71 height 24
click at [491, 524] on button "選擇檔案" at bounding box center [481, 519] width 71 height 24
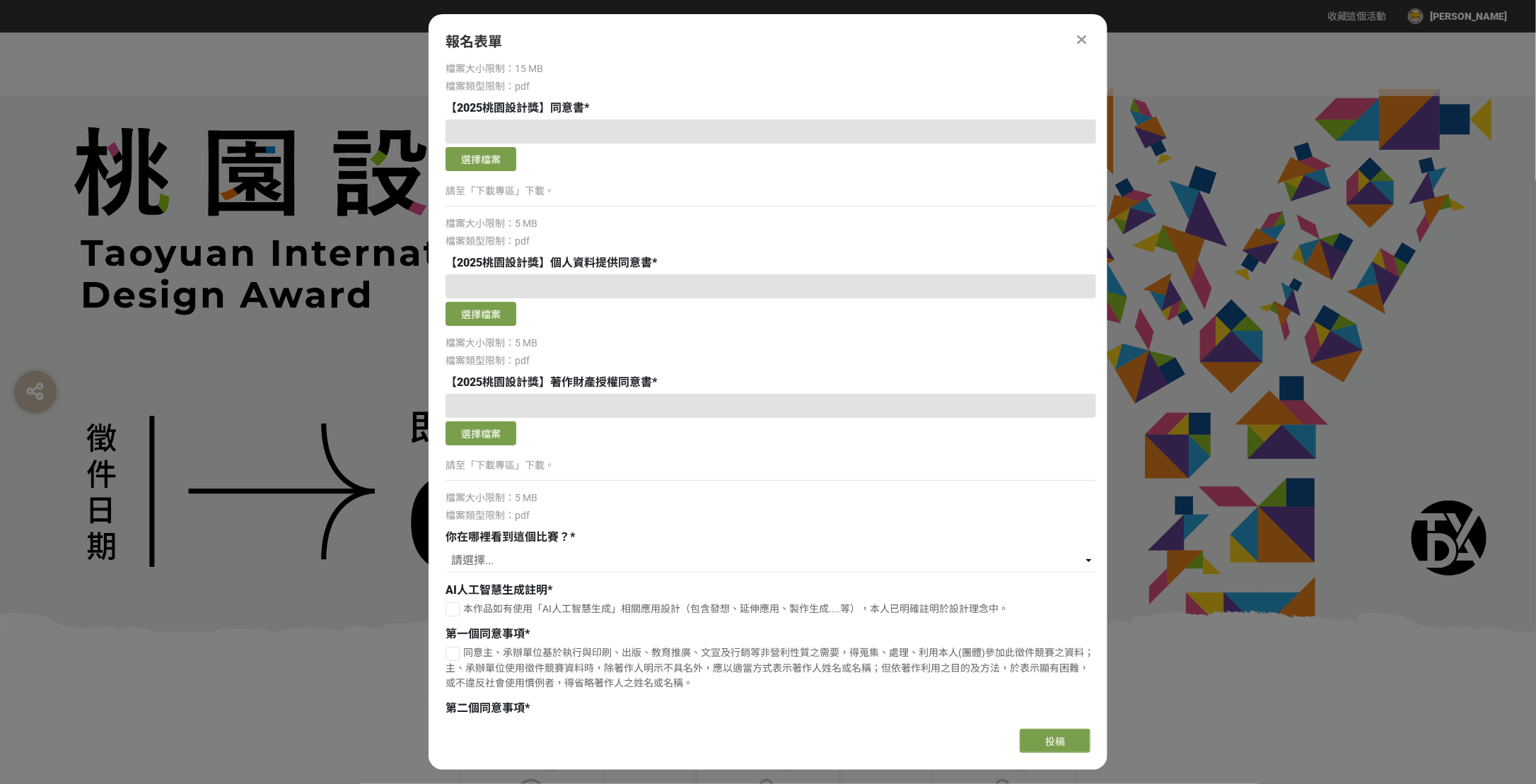
scroll to position [2546, 0]
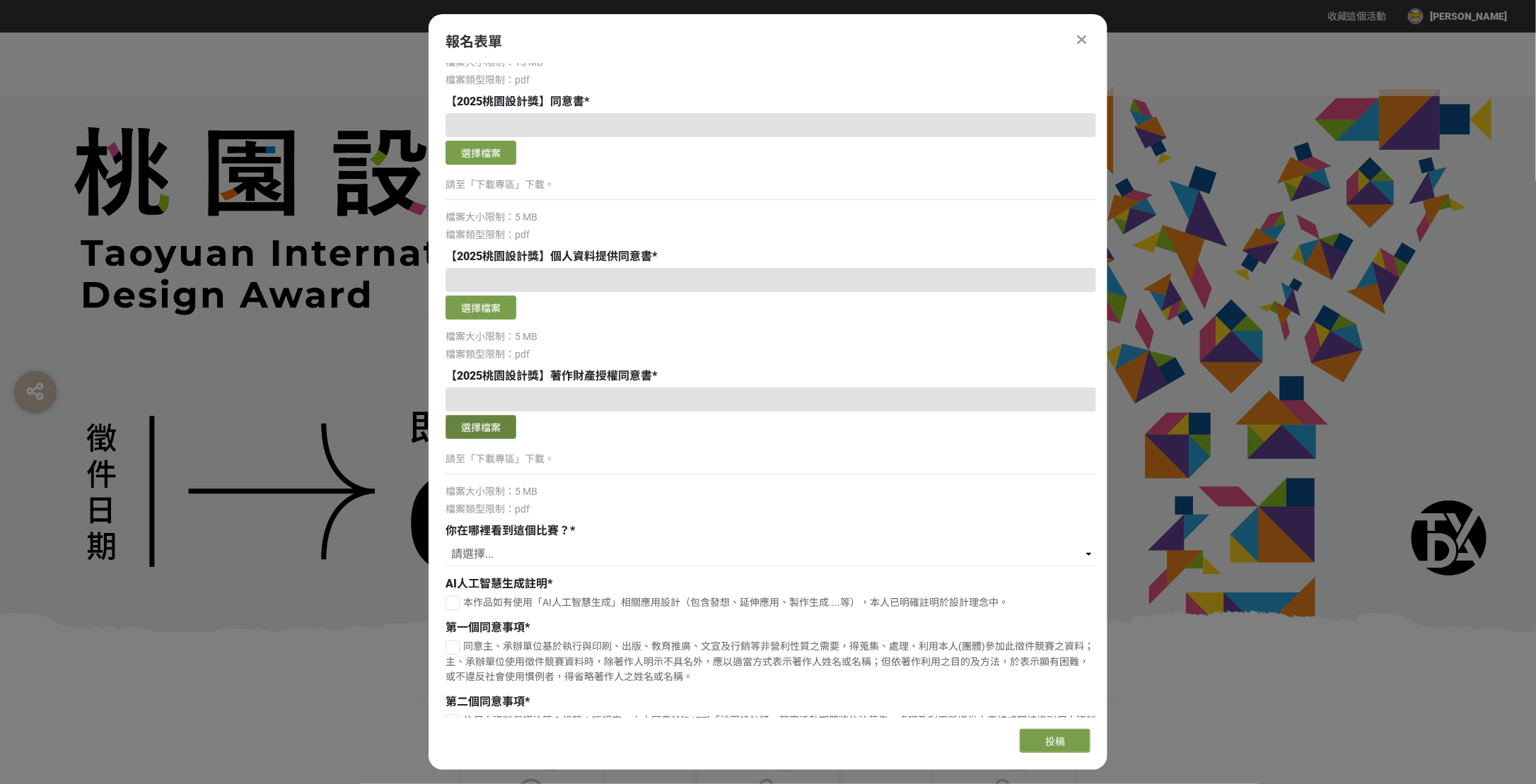
click at [487, 423] on button "選擇檔案" at bounding box center [481, 427] width 71 height 24
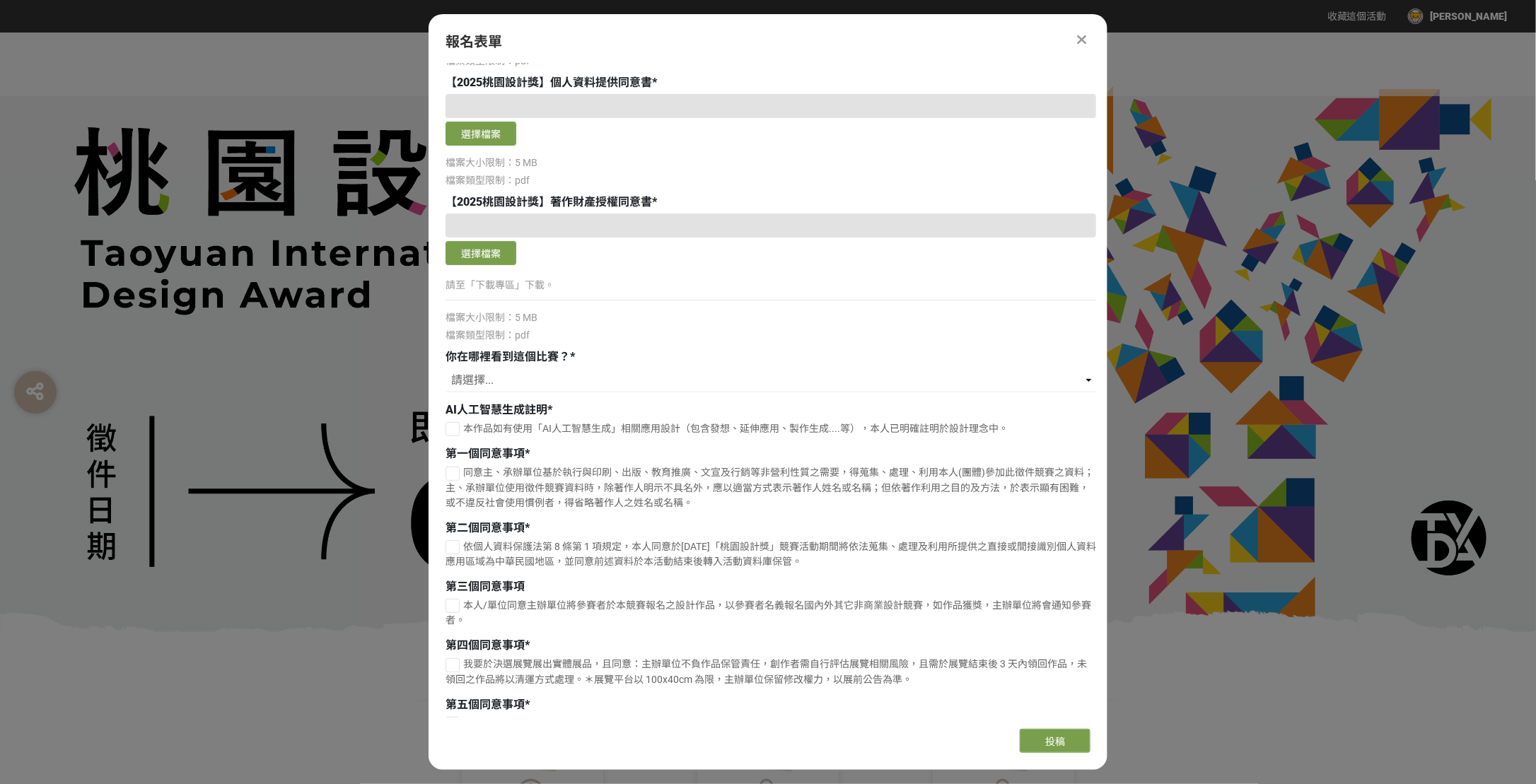
scroll to position [2782, 0]
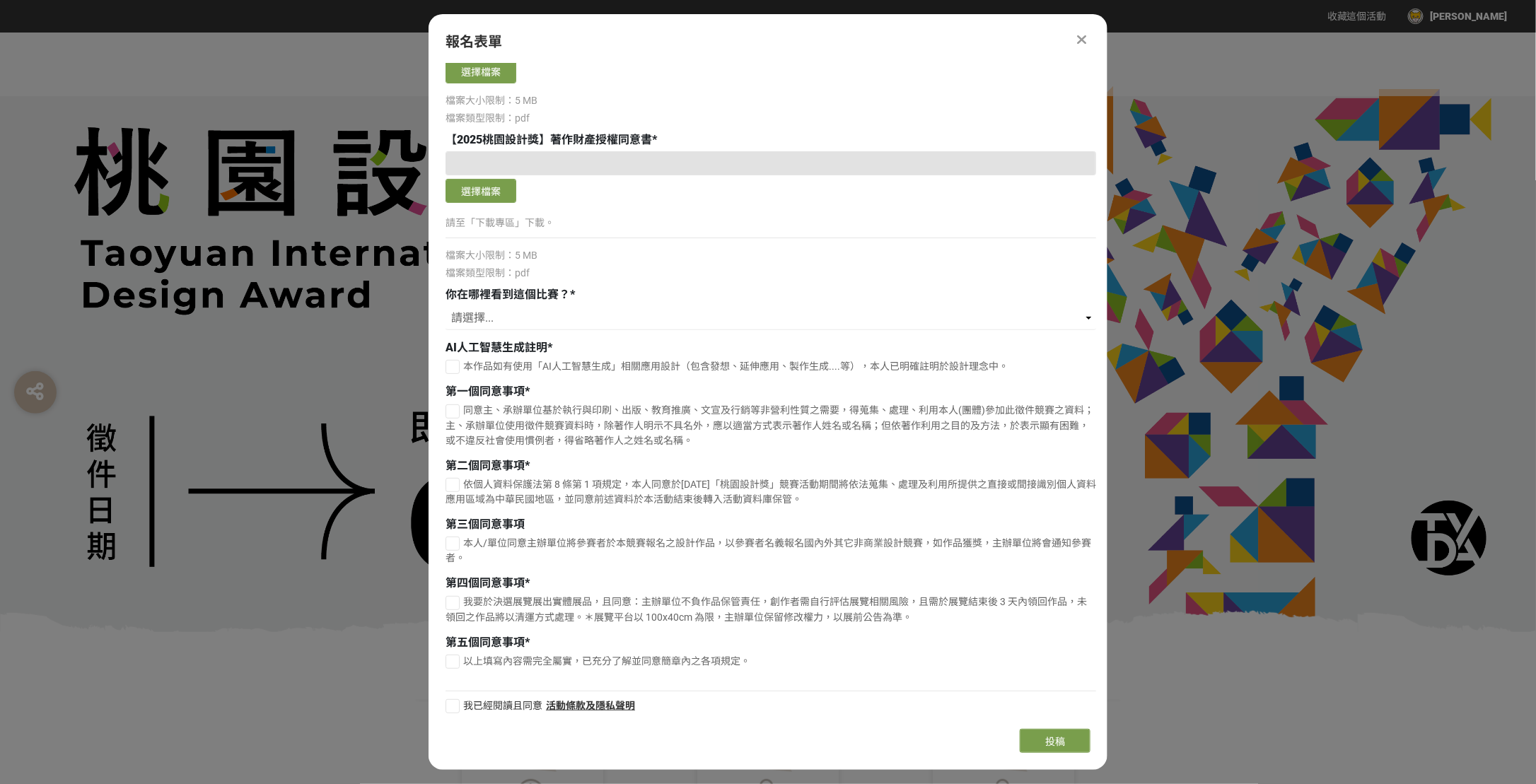
click at [1074, 37] on div at bounding box center [1081, 39] width 17 height 17
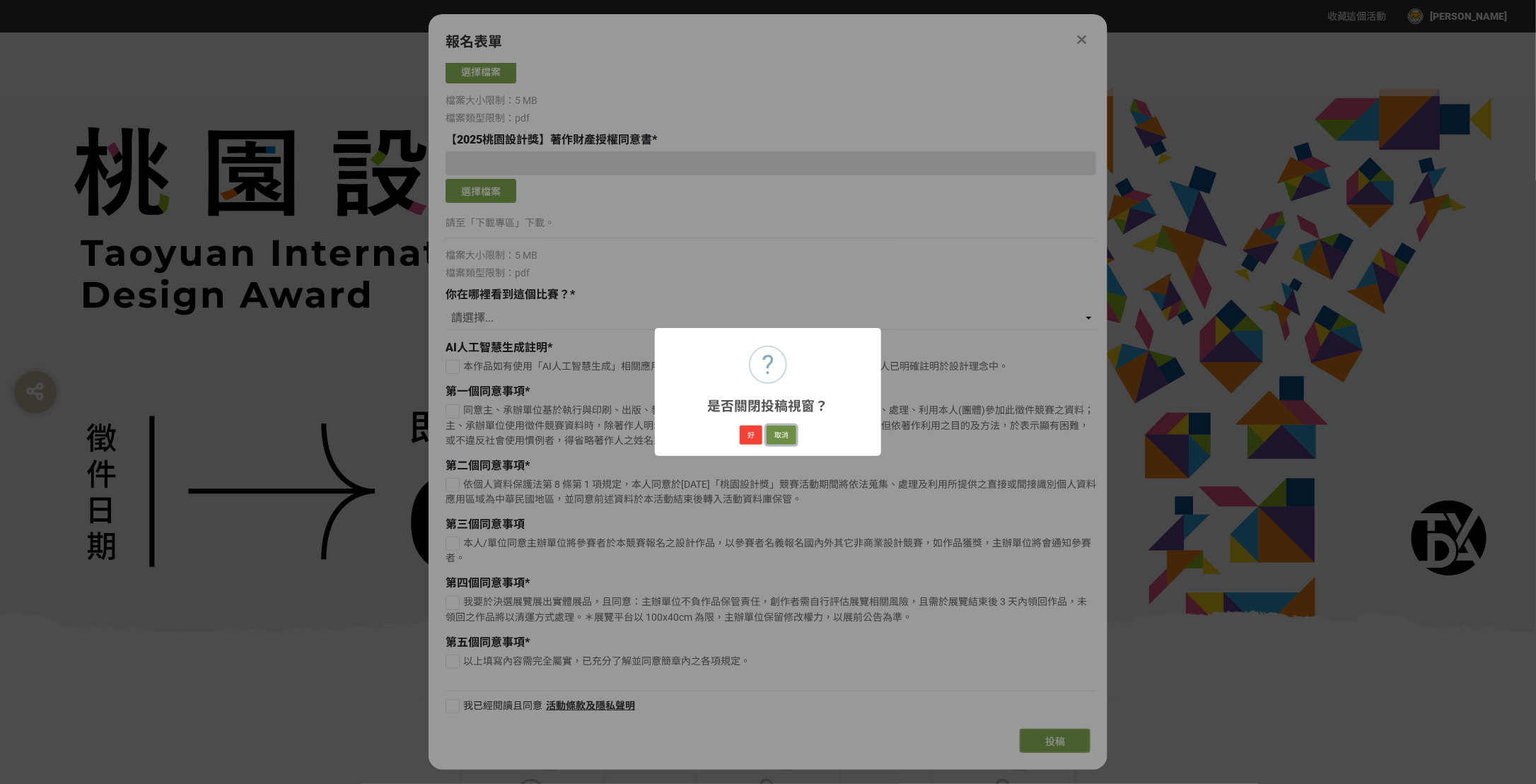
click at [785, 433] on button "取消" at bounding box center [781, 436] width 30 height 20
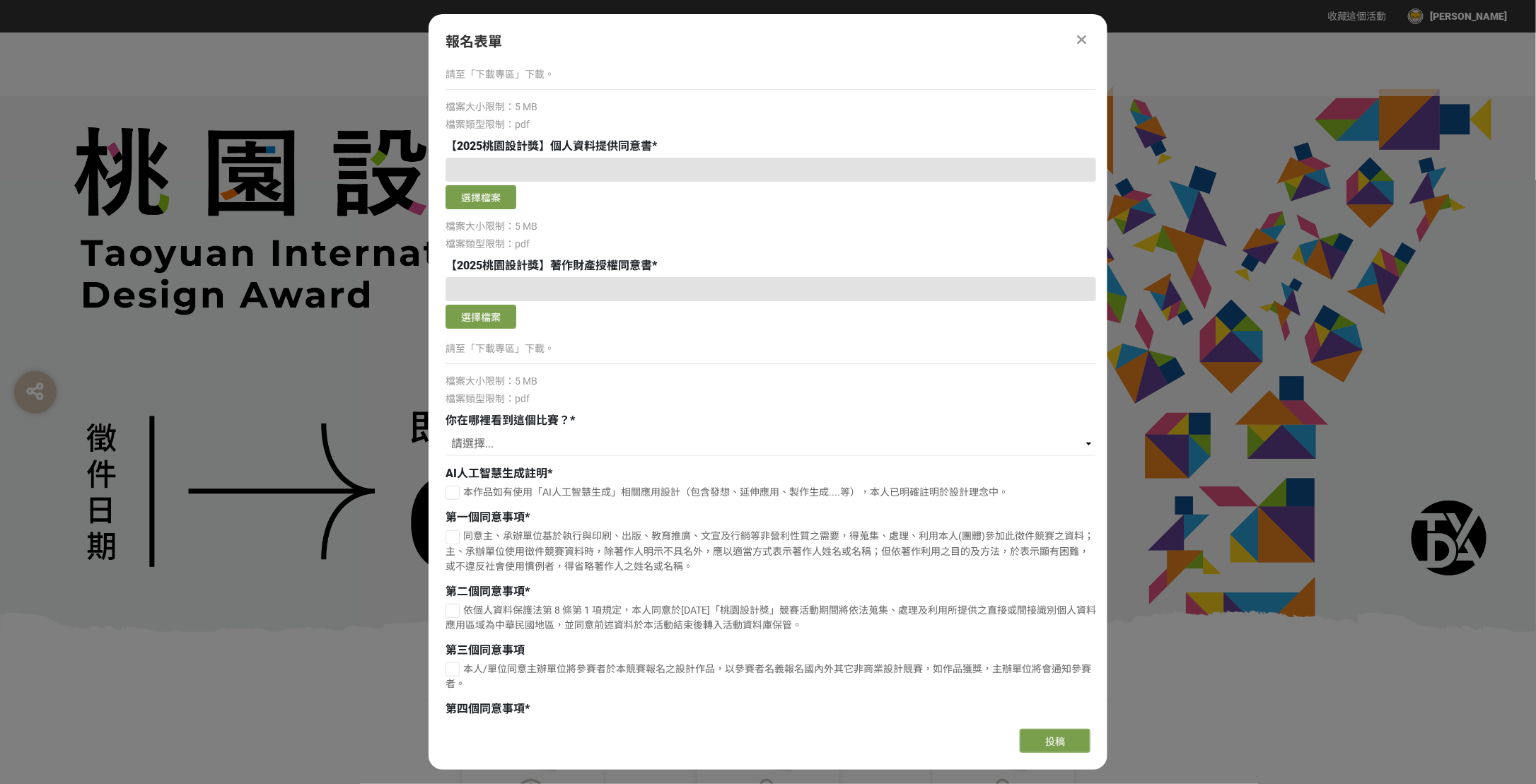
scroll to position [2569, 0]
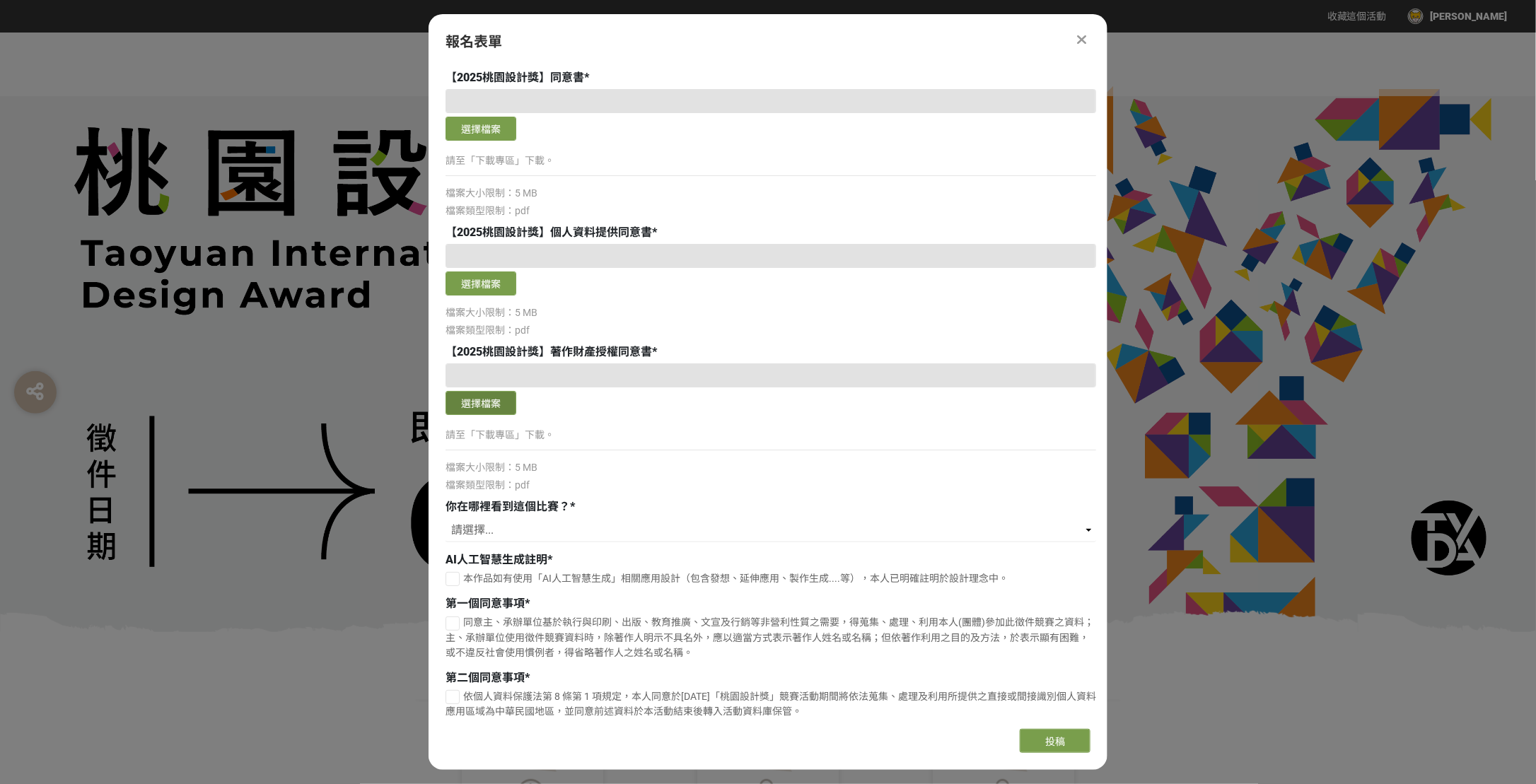
click at [489, 398] on button "選擇檔案" at bounding box center [481, 403] width 71 height 24
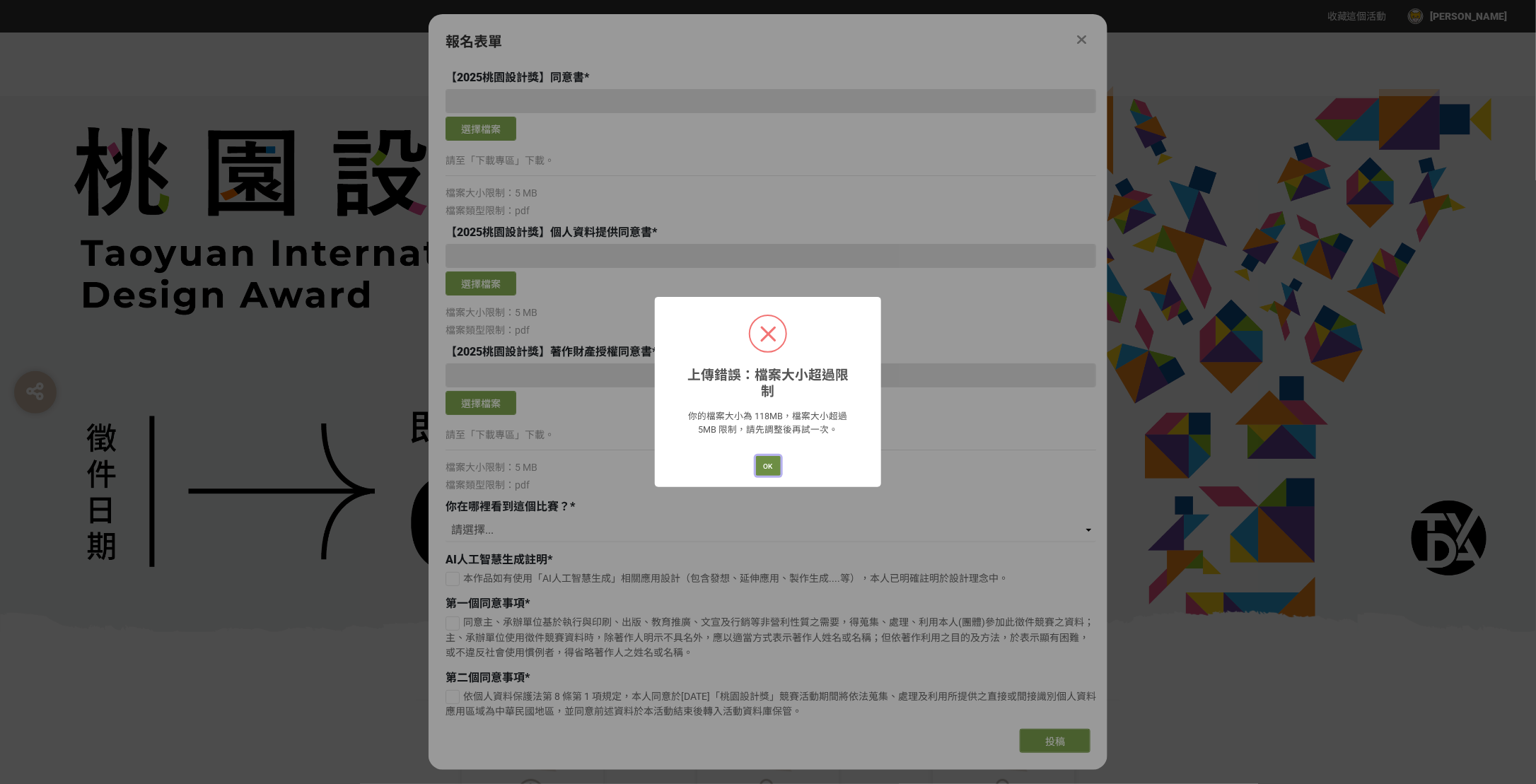
click at [767, 456] on button "OK" at bounding box center [769, 466] width 25 height 20
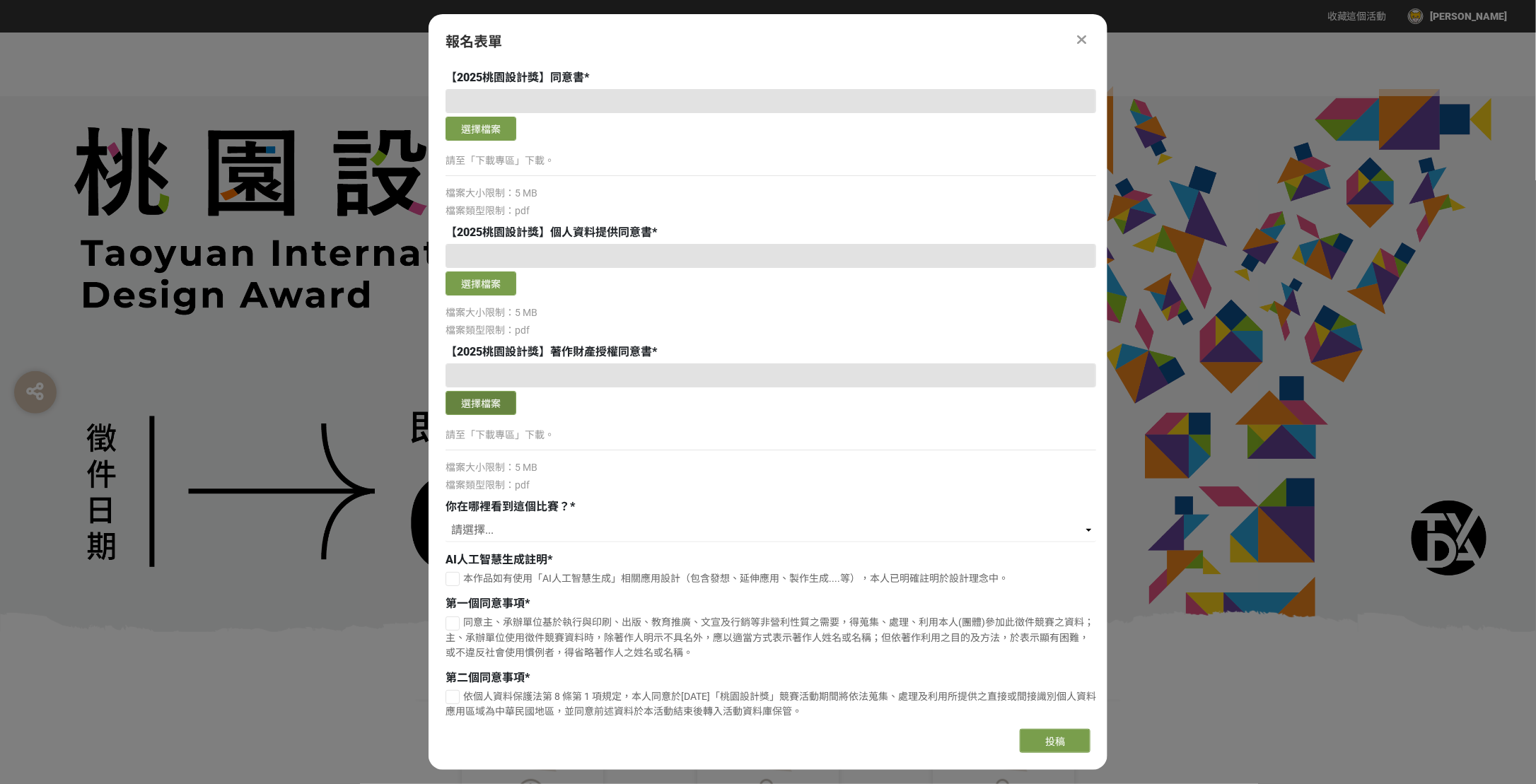
click at [483, 399] on button "選擇檔案" at bounding box center [481, 403] width 71 height 24
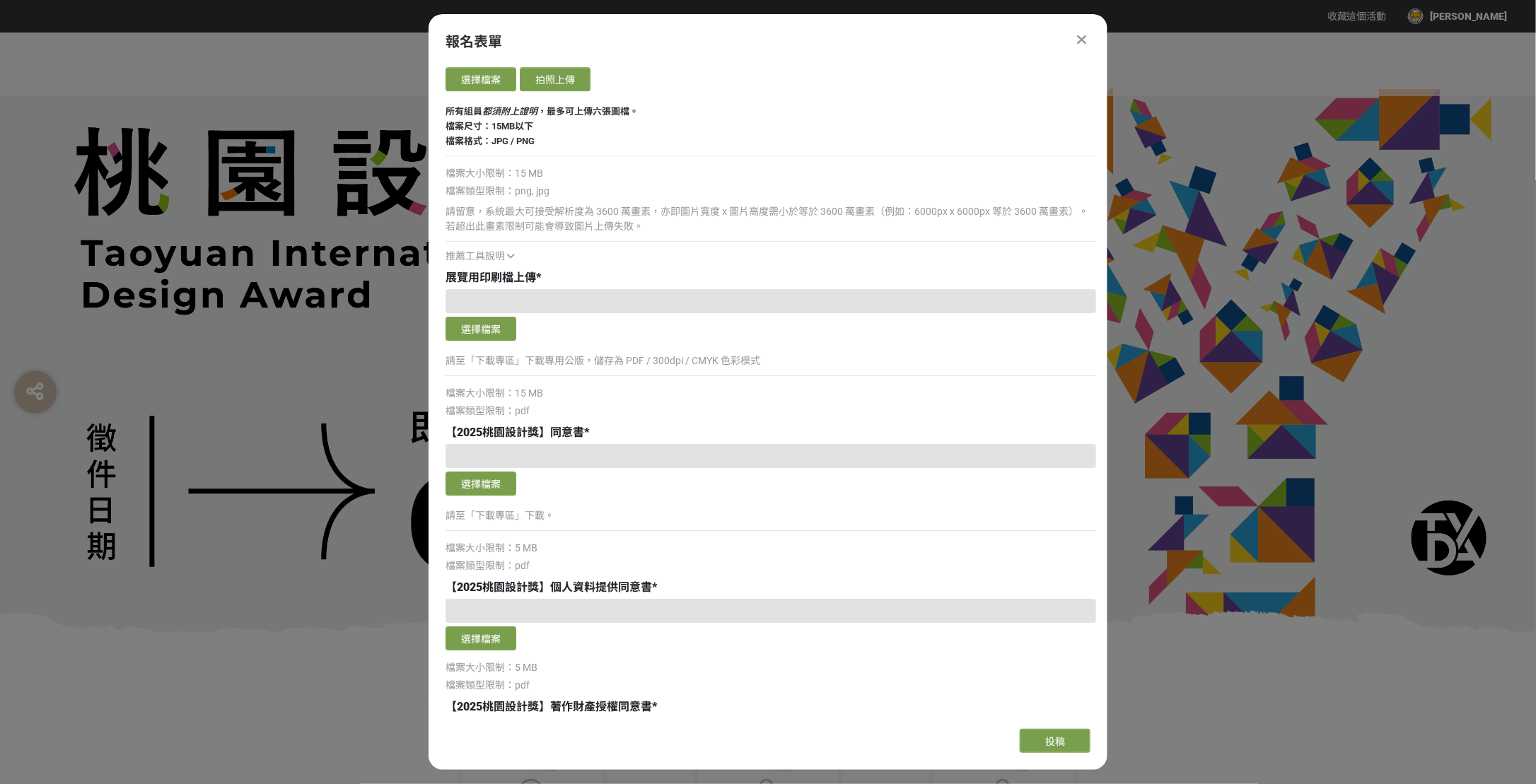
scroll to position [2216, 0]
click at [1087, 37] on div at bounding box center [1081, 39] width 17 height 17
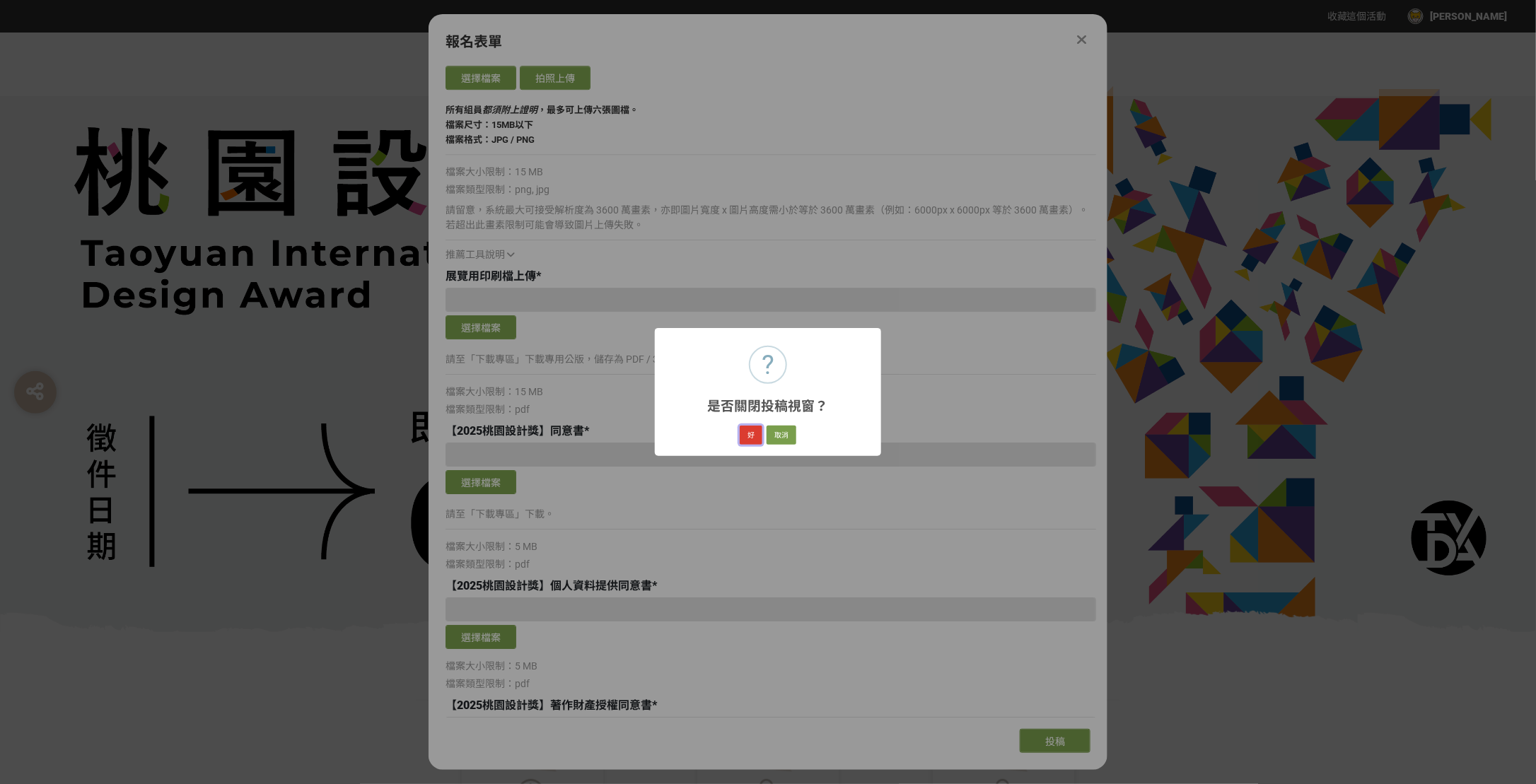
click at [755, 441] on button "好" at bounding box center [750, 436] width 22 height 20
